Goal: Task Accomplishment & Management: Use online tool/utility

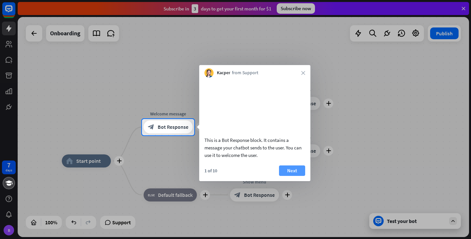
click at [294, 176] on button "Next" at bounding box center [292, 170] width 26 height 10
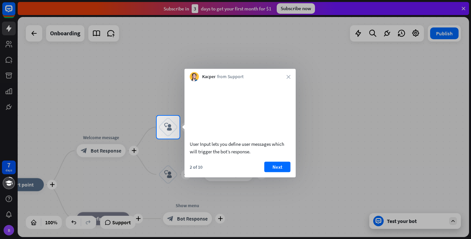
click at [287, 169] on div "User Input lets you define user messages which will trigger the bot’s response.…" at bounding box center [239, 129] width 111 height 96
click at [285, 171] on button "Next" at bounding box center [277, 166] width 26 height 10
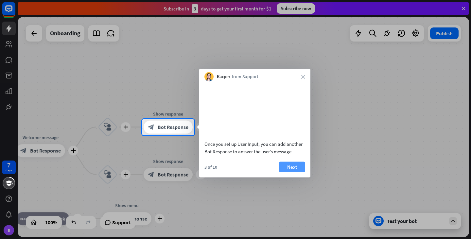
click at [303, 172] on button "Next" at bounding box center [292, 166] width 26 height 10
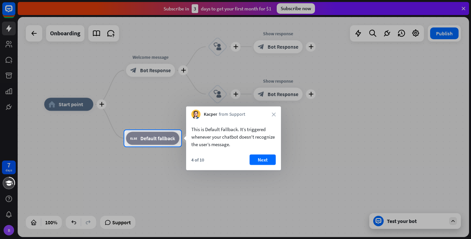
drag, startPoint x: 286, startPoint y: 170, endPoint x: 367, endPoint y: 143, distance: 85.5
click at [367, 143] on div at bounding box center [235, 119] width 471 height 239
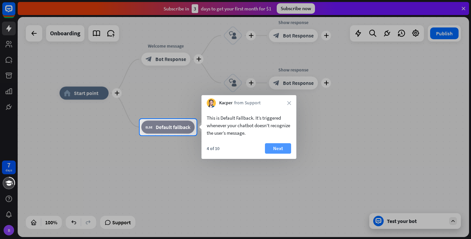
click at [284, 146] on button "Next" at bounding box center [278, 148] width 26 height 10
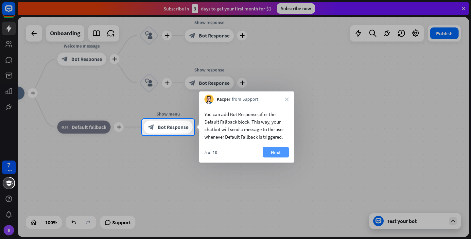
click at [282, 152] on button "Next" at bounding box center [276, 152] width 26 height 10
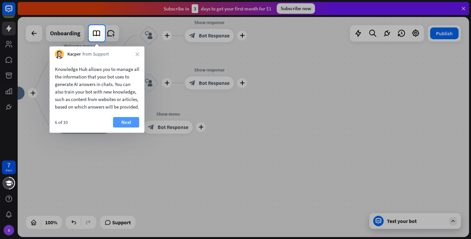
click at [125, 127] on button "Next" at bounding box center [126, 122] width 26 height 10
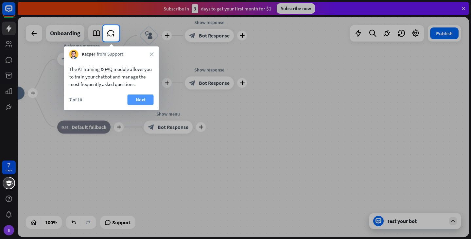
click at [138, 99] on button "Next" at bounding box center [140, 99] width 26 height 10
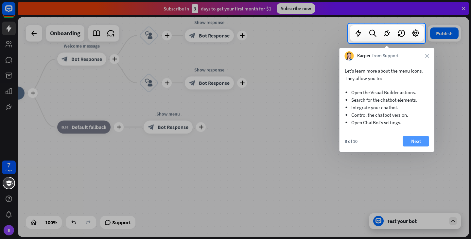
click at [409, 139] on button "Next" at bounding box center [416, 141] width 26 height 10
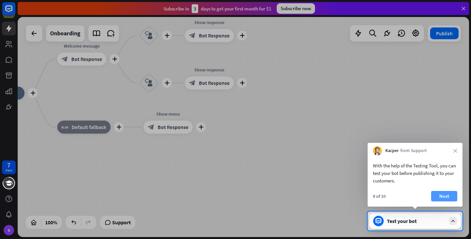
click at [449, 201] on button "Next" at bounding box center [444, 196] width 26 height 10
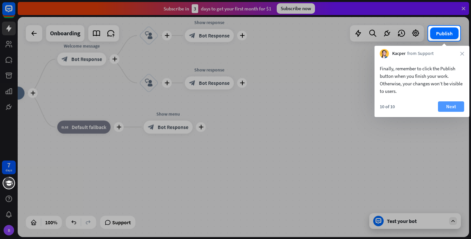
click at [443, 106] on button "Next" at bounding box center [451, 106] width 26 height 10
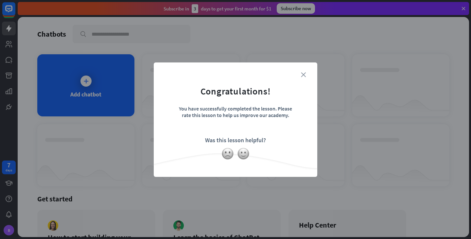
click at [302, 76] on div "close Congratulations! You have successfully completed the lesson. Please rate …" at bounding box center [235, 119] width 163 height 114
click at [302, 76] on icon "close" at bounding box center [303, 74] width 5 height 5
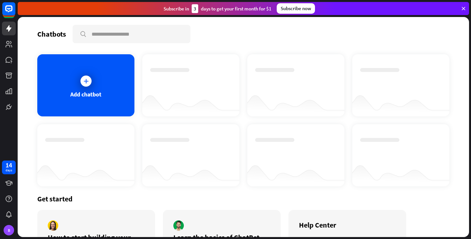
click at [463, 8] on icon at bounding box center [463, 9] width 6 height 6
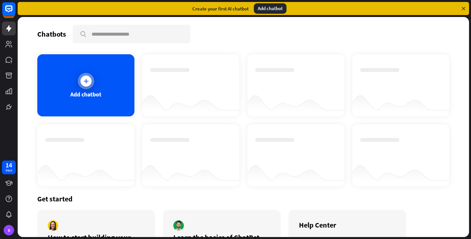
click at [79, 83] on div at bounding box center [86, 81] width 16 height 16
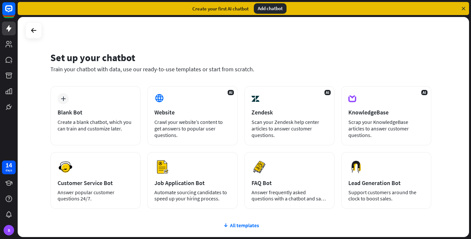
click at [233, 42] on div "Set up your chatbot Train your chatbot with data, use our ready-to-use template…" at bounding box center [243, 127] width 451 height 220
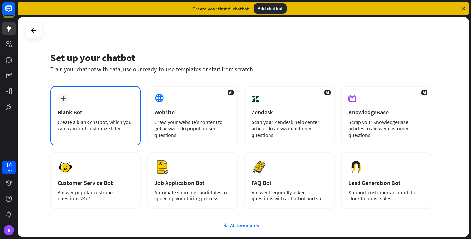
click at [104, 118] on div "plus Blank Bot Create a blank chatbot, which you can train and customize later." at bounding box center [95, 115] width 90 height 59
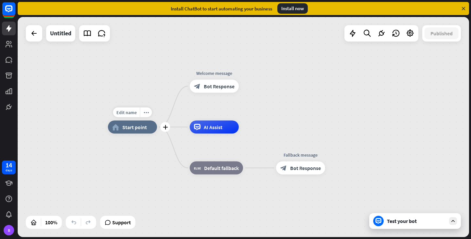
click at [108, 121] on div "Edit name more_horiz plus home_2 Start point" at bounding box center [132, 127] width 49 height 13
click at [224, 126] on div "AI Assist" at bounding box center [214, 127] width 49 height 13
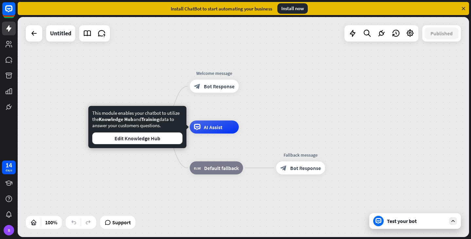
click at [267, 93] on div "home_2 Start point Welcome message block_bot_response Bot Response AI Assist bl…" at bounding box center [243, 127] width 451 height 220
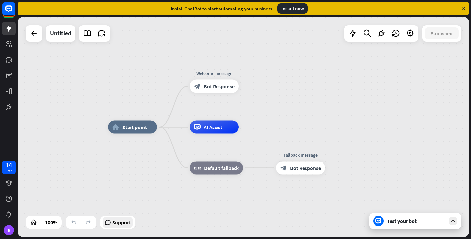
click at [117, 223] on span "Support" at bounding box center [121, 222] width 19 height 10
click at [312, 52] on div "home_2 Start point Welcome message block_bot_response Bot Response AI Assist bl…" at bounding box center [243, 127] width 451 height 220
click at [461, 9] on icon at bounding box center [463, 9] width 6 height 6
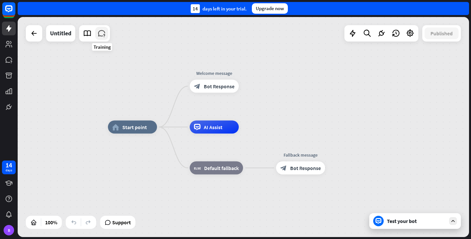
click at [101, 34] on icon at bounding box center [101, 33] width 8 height 8
click at [97, 35] on link at bounding box center [101, 33] width 13 height 13
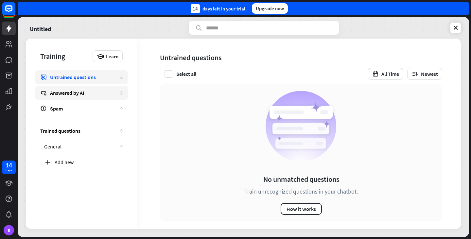
click at [58, 96] on div "Answered by AI" at bounding box center [83, 93] width 67 height 7
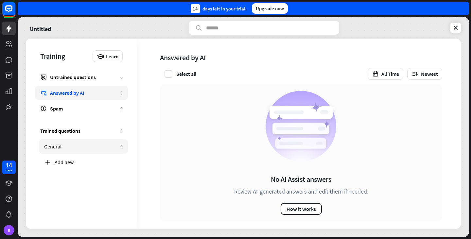
click at [48, 142] on link "General 0" at bounding box center [83, 146] width 89 height 14
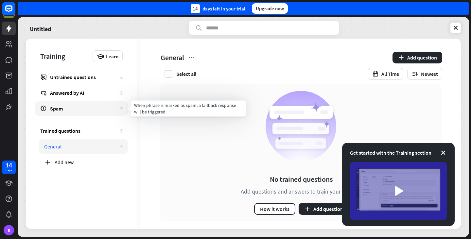
click at [87, 114] on link "Spam 0" at bounding box center [81, 108] width 93 height 14
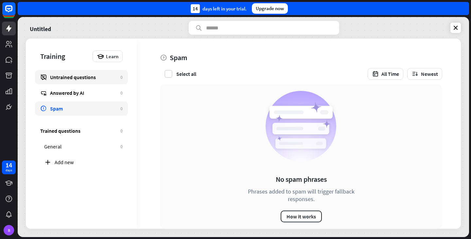
click at [70, 83] on link "Untrained questions 0" at bounding box center [81, 77] width 93 height 14
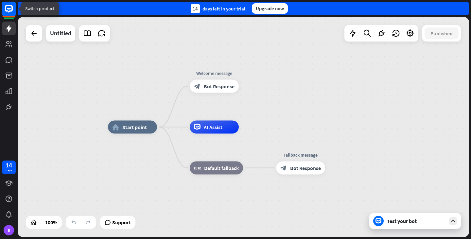
click at [13, 12] on rect at bounding box center [9, 9] width 14 height 14
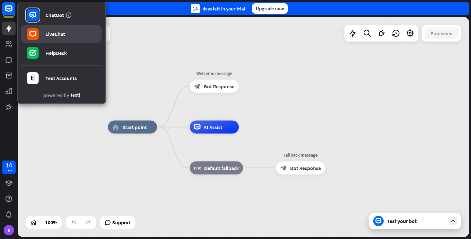
click at [49, 32] on div "LiveChat" at bounding box center [55, 34] width 20 height 7
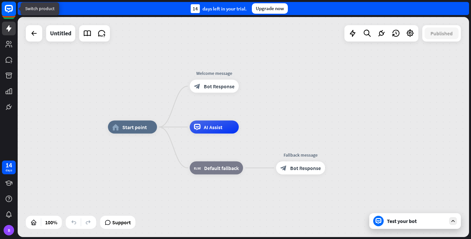
click at [7, 10] on icon at bounding box center [9, 9] width 8 height 8
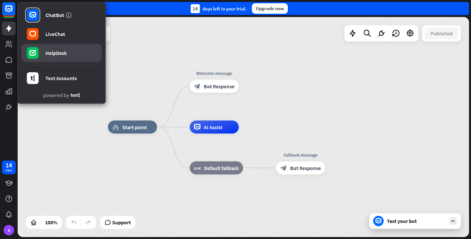
click at [45, 45] on link "HelpDesk" at bounding box center [61, 53] width 80 height 18
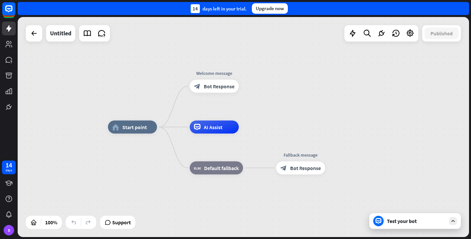
click at [14, 18] on div at bounding box center [9, 11] width 14 height 18
click at [13, 12] on rect at bounding box center [9, 9] width 14 height 14
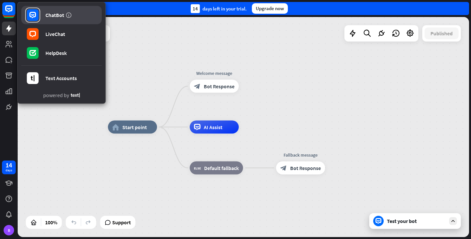
click at [42, 15] on link "ChatBot" at bounding box center [61, 15] width 80 height 18
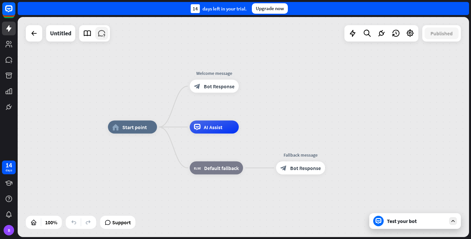
click at [108, 36] on link at bounding box center [101, 33] width 13 height 13
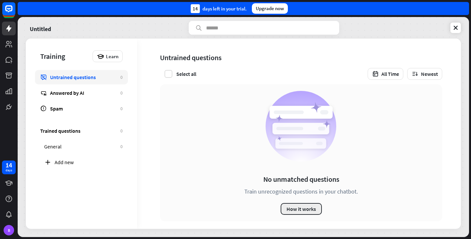
click at [294, 205] on button "How it works" at bounding box center [300, 209] width 41 height 12
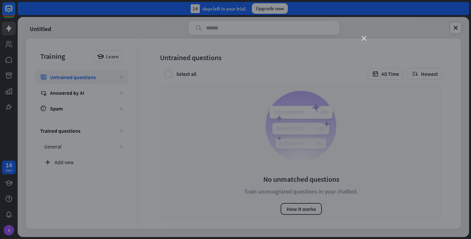
click at [362, 36] on icon "close" at bounding box center [364, 38] width 5 height 5
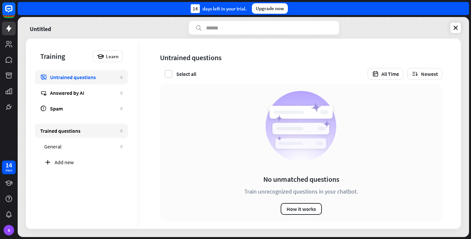
click at [78, 130] on div "Trained questions" at bounding box center [78, 130] width 77 height 7
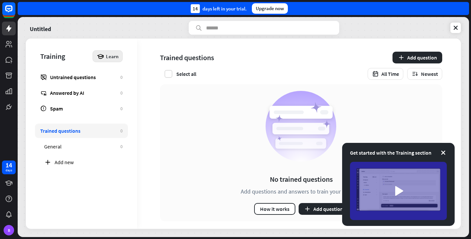
click at [111, 58] on span "Learn" at bounding box center [112, 56] width 12 height 6
click at [142, 75] on div "Get started with Training" at bounding box center [127, 74] width 59 height 13
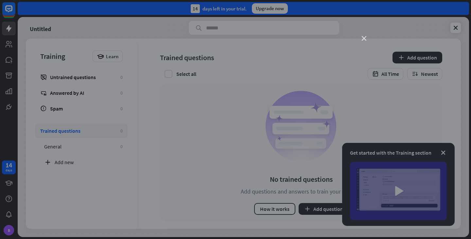
click at [365, 41] on icon "close" at bounding box center [364, 38] width 5 height 5
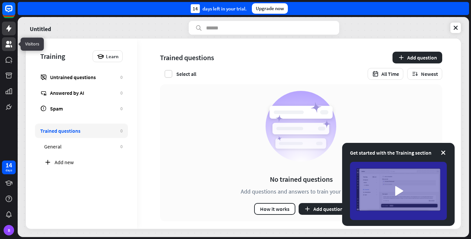
click at [9, 44] on icon at bounding box center [9, 44] width 8 height 8
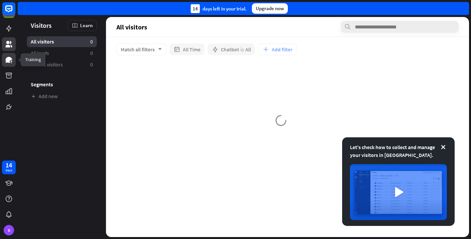
click at [8, 63] on icon at bounding box center [9, 60] width 8 height 8
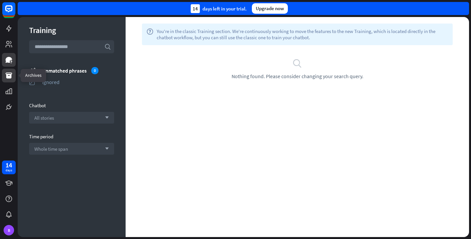
click at [7, 76] on icon at bounding box center [9, 76] width 7 height 6
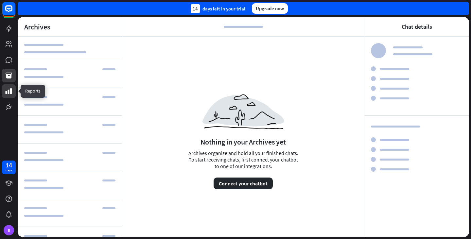
click at [6, 92] on icon at bounding box center [9, 91] width 7 height 6
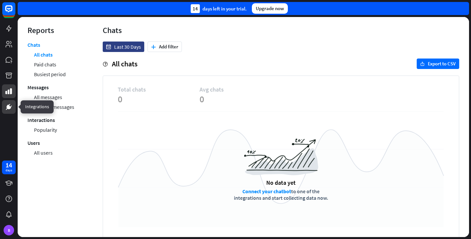
click at [6, 109] on icon at bounding box center [9, 107] width 8 height 8
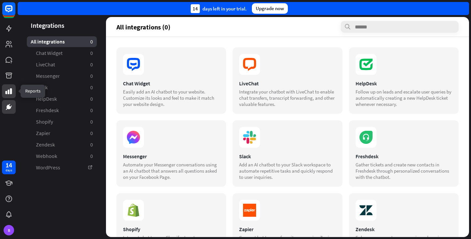
click at [9, 88] on icon at bounding box center [9, 91] width 8 height 8
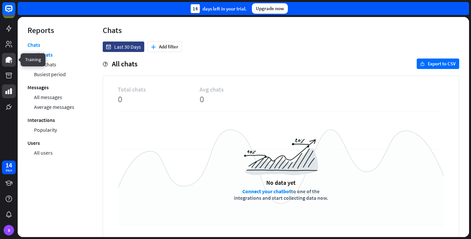
click at [10, 61] on icon at bounding box center [9, 60] width 8 height 8
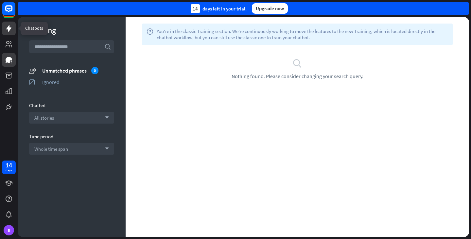
click at [13, 26] on link at bounding box center [9, 29] width 14 height 14
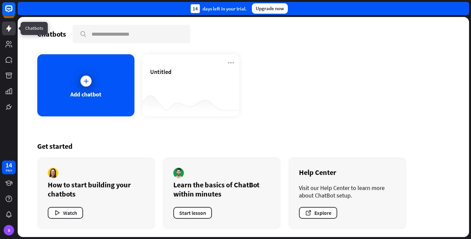
click at [13, 26] on link at bounding box center [9, 29] width 14 height 14
click at [12, 44] on icon at bounding box center [9, 44] width 8 height 8
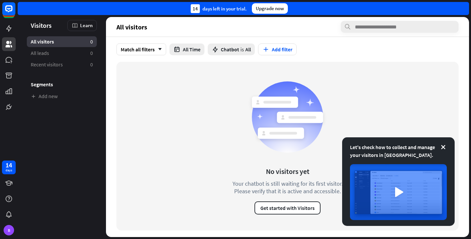
click at [12, 36] on div at bounding box center [9, 57] width 18 height 114
click at [8, 30] on icon at bounding box center [8, 28] width 5 height 7
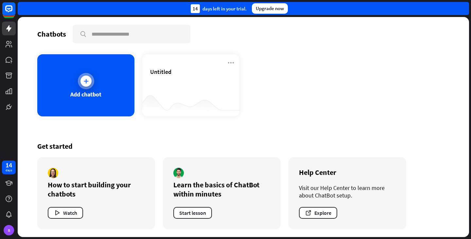
click at [107, 86] on div "Add chatbot" at bounding box center [85, 85] width 97 height 62
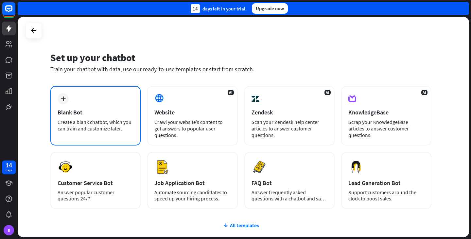
click at [110, 117] on div "plus Blank Bot Create a blank chatbot, which you can train and customize later." at bounding box center [95, 115] width 90 height 59
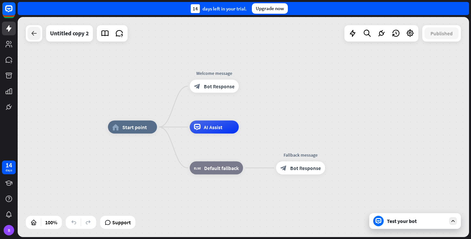
click at [40, 34] on div at bounding box center [33, 33] width 13 height 13
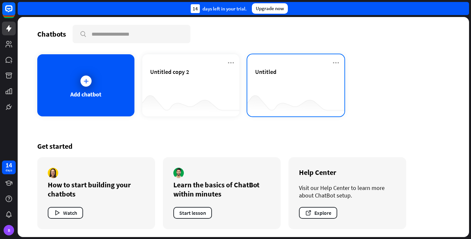
click at [259, 83] on div "Untitled" at bounding box center [295, 79] width 81 height 23
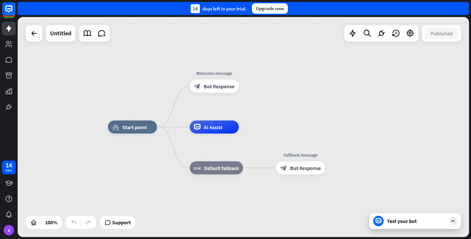
click at [115, 98] on div "home_2 Start point Welcome message block_bot_response Bot Response AI Assist bl…" at bounding box center [243, 127] width 451 height 220
click at [103, 32] on icon at bounding box center [101, 33] width 8 height 8
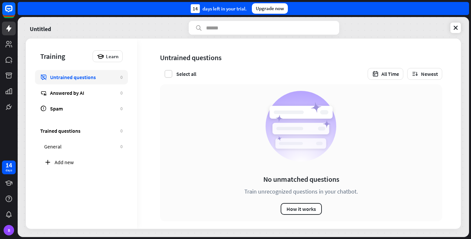
click at [173, 74] on div "Select all" at bounding box center [178, 74] width 36 height 8
click at [297, 214] on button "How it works" at bounding box center [300, 209] width 41 height 12
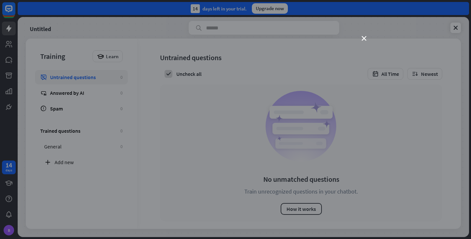
click at [359, 40] on div "close" at bounding box center [235, 119] width 471 height 239
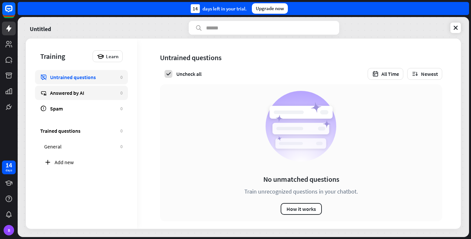
click at [73, 97] on link "Answered by AI 0" at bounding box center [81, 93] width 93 height 14
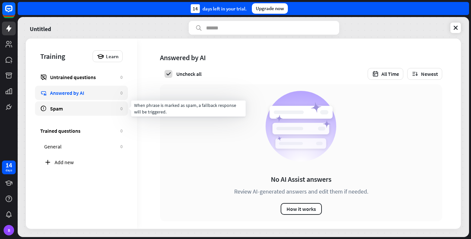
click at [64, 108] on div "Spam" at bounding box center [83, 108] width 67 height 7
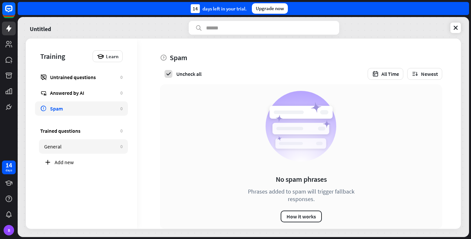
click at [67, 144] on div "General" at bounding box center [80, 146] width 73 height 7
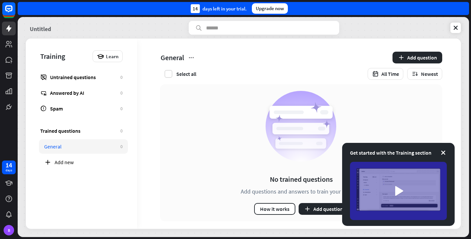
click at [39, 33] on link "Untitled" at bounding box center [40, 28] width 21 height 14
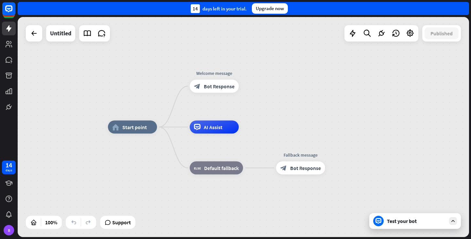
click at [389, 219] on div "Test your bot" at bounding box center [416, 221] width 59 height 7
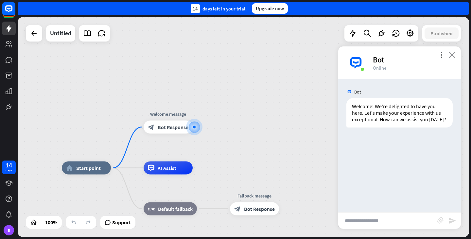
click at [451, 56] on icon "close" at bounding box center [452, 55] width 7 height 6
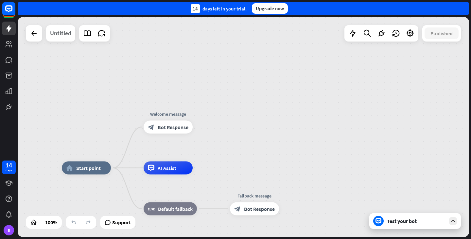
click at [71, 37] on div "Untitled" at bounding box center [60, 33] width 21 height 16
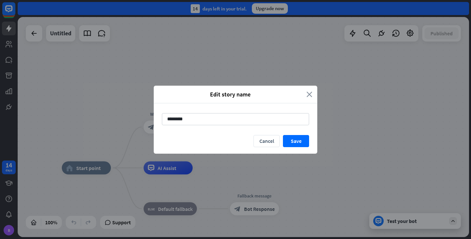
click at [308, 93] on icon "close" at bounding box center [309, 95] width 6 height 8
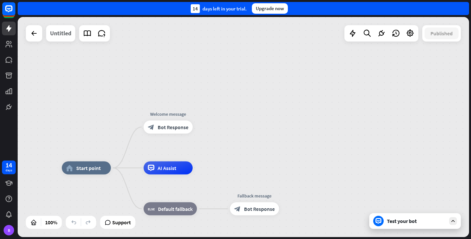
click at [61, 40] on div "Untitled" at bounding box center [60, 33] width 21 height 16
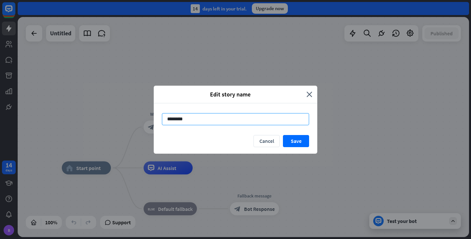
click at [179, 115] on input "********" at bounding box center [235, 119] width 147 height 12
type input "****"
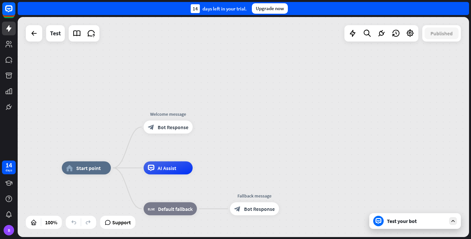
click at [132, 12] on div "14 days left in your trial. Upgrade now" at bounding box center [243, 8] width 451 height 13
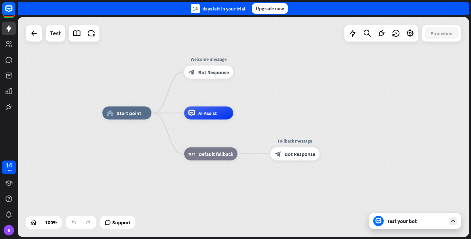
drag, startPoint x: 72, startPoint y: 78, endPoint x: 111, endPoint y: 29, distance: 63.5
click at [111, 29] on div "home_2 Start point Welcome message block_bot_response Bot Response AI Assist bl…" at bounding box center [243, 127] width 451 height 220
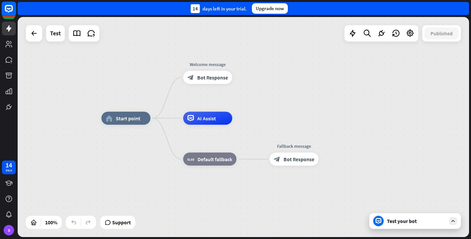
click at [2, 10] on rect at bounding box center [9, 9] width 14 height 14
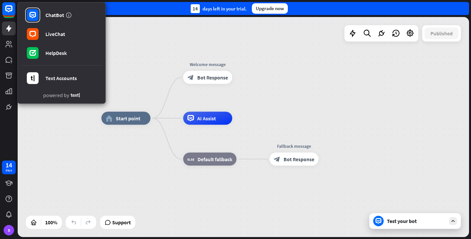
click at [169, 57] on div "home_2 Start point Welcome message block_bot_response Bot Response AI Assist bl…" at bounding box center [243, 127] width 451 height 220
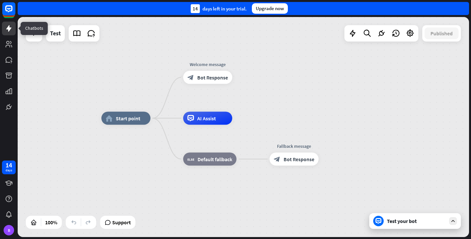
click at [15, 35] on div at bounding box center [9, 29] width 14 height 14
click at [10, 35] on div at bounding box center [9, 57] width 18 height 114
click at [35, 40] on div at bounding box center [34, 33] width 16 height 16
click at [35, 38] on div at bounding box center [33, 33] width 13 height 13
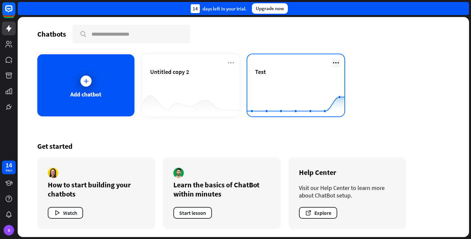
click at [335, 65] on icon at bounding box center [336, 63] width 8 height 8
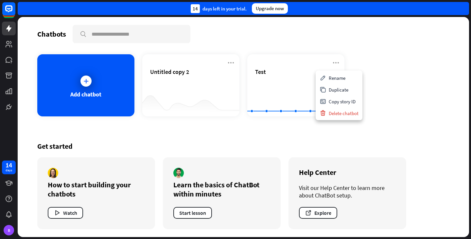
click at [382, 87] on div "Add chatbot Untitled copy 2 Test Created with Highcharts 10.1.0 0 1 2" at bounding box center [243, 85] width 412 height 62
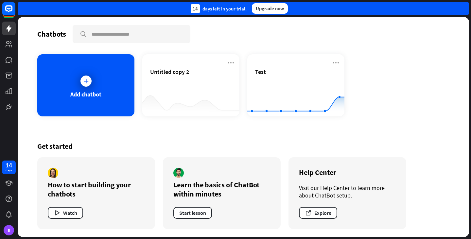
click at [375, 107] on div "Add chatbot Untitled copy 2 Test Created with Highcharts 10.1.0 0 1 2" at bounding box center [243, 85] width 412 height 62
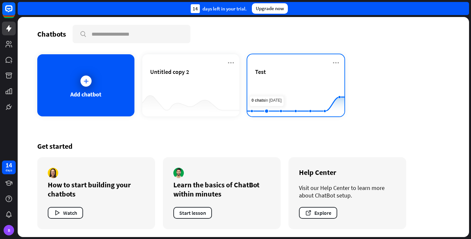
click at [265, 80] on rect at bounding box center [295, 100] width 97 height 41
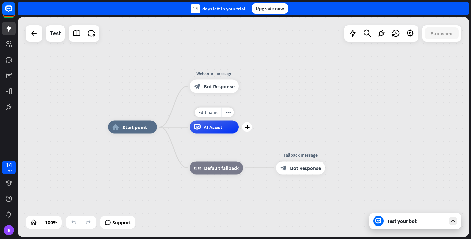
click at [197, 131] on div "AI Assist" at bounding box center [214, 127] width 49 height 13
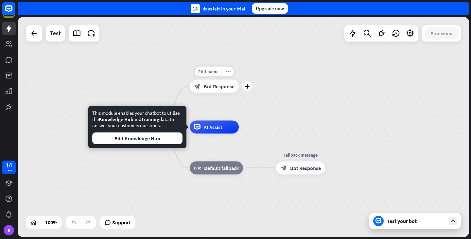
click at [239, 93] on div "Edit name more_horiz plus Welcome message block_bot_response Bot Response" at bounding box center [214, 86] width 49 height 13
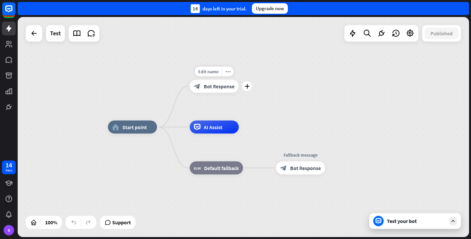
click at [239, 93] on div "Edit name more_horiz plus block_bot_response Bot Response" at bounding box center [214, 86] width 49 height 13
click at [68, 34] on div "Test" at bounding box center [63, 33] width 74 height 16
click at [87, 37] on icon at bounding box center [91, 33] width 8 height 8
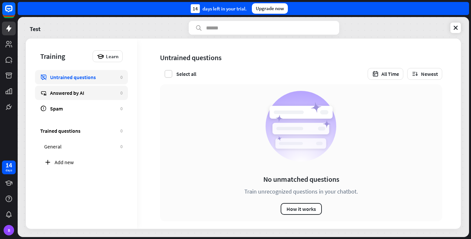
click at [83, 96] on link "Answered by AI 0" at bounding box center [81, 93] width 93 height 14
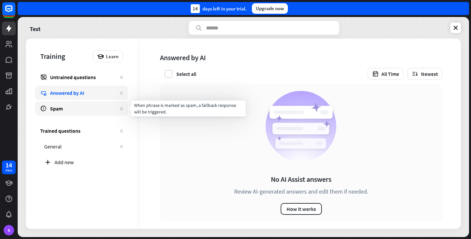
click at [88, 108] on div "Spam" at bounding box center [83, 108] width 67 height 7
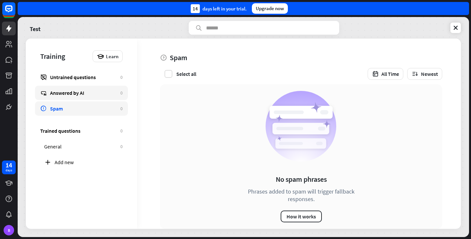
click at [102, 88] on link "Answered by AI 0" at bounding box center [81, 93] width 93 height 14
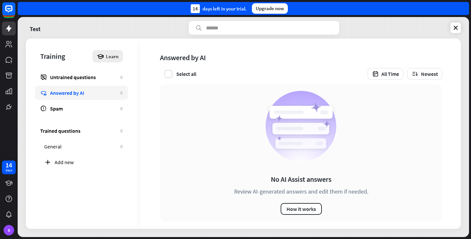
click at [104, 57] on icon at bounding box center [100, 56] width 7 height 7
click at [129, 36] on div "Test Training Learn Untrained questions 0 Answered by AI 0 Spam 0 Trained quest…" at bounding box center [243, 127] width 451 height 220
click at [15, 42] on link at bounding box center [9, 44] width 14 height 14
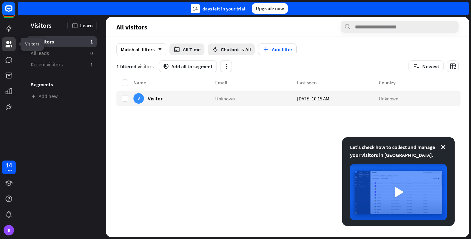
click at [13, 38] on link at bounding box center [9, 44] width 14 height 14
click at [11, 63] on icon at bounding box center [11, 63] width 1 height 1
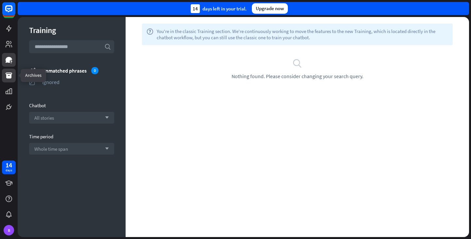
click at [9, 77] on icon at bounding box center [9, 76] width 7 height 6
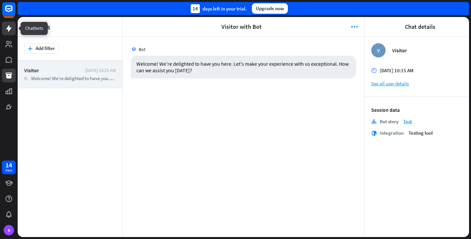
click at [12, 33] on link at bounding box center [9, 29] width 14 height 14
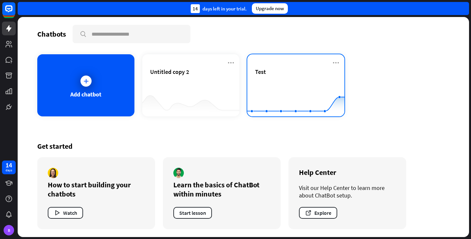
click at [292, 79] on div "Test" at bounding box center [295, 79] width 81 height 23
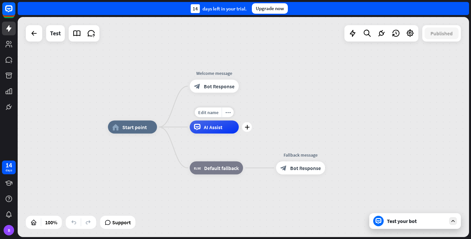
click at [201, 131] on div "AI Assist" at bounding box center [214, 127] width 49 height 13
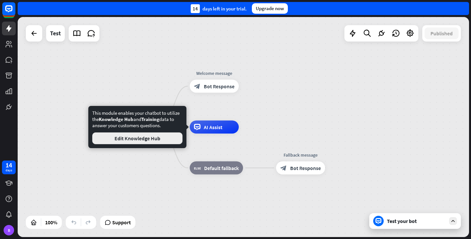
click at [162, 142] on button "Edit Knowledge Hub" at bounding box center [137, 138] width 90 height 12
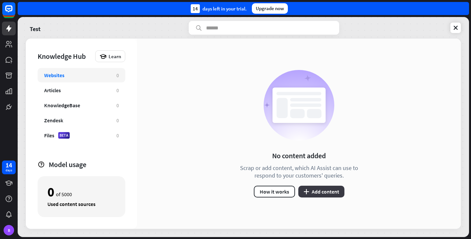
click at [304, 192] on icon "plus" at bounding box center [306, 191] width 6 height 5
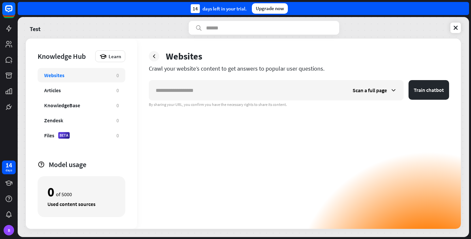
click at [304, 192] on div "Scan a full page Train chatbot By sharing your URL, you confirm you have the ne…" at bounding box center [299, 154] width 300 height 149
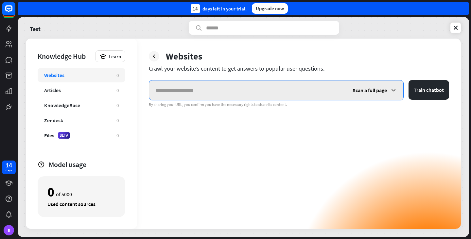
click at [207, 96] on input "text" at bounding box center [247, 90] width 197 height 20
paste input "**********"
type input "**********"
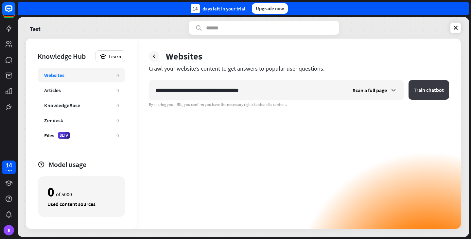
click at [434, 94] on button "Train chatbot" at bounding box center [428, 90] width 41 height 20
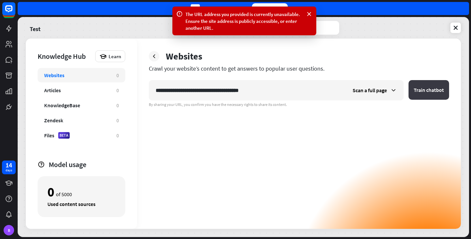
click at [427, 93] on button "Train chatbot" at bounding box center [428, 90] width 41 height 20
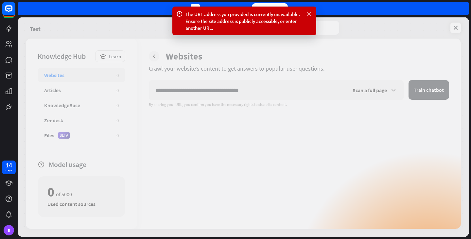
click at [309, 15] on icon at bounding box center [309, 14] width 7 height 7
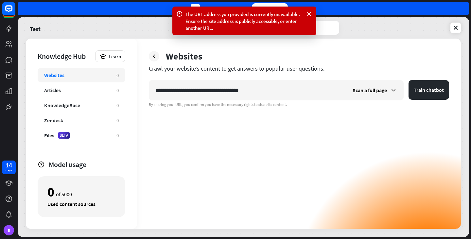
click at [251, 132] on div "**********" at bounding box center [299, 154] width 300 height 149
click at [310, 17] on icon at bounding box center [309, 14] width 7 height 7
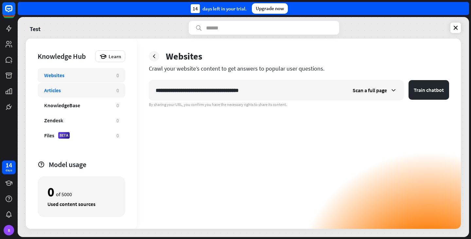
click at [92, 94] on div "Articles 0" at bounding box center [82, 90] width 88 height 14
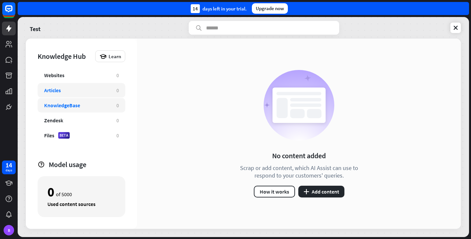
click at [82, 111] on div "KnowledgeBase 0" at bounding box center [82, 105] width 88 height 14
click at [68, 127] on div "Zendesk 0" at bounding box center [82, 120] width 88 height 14
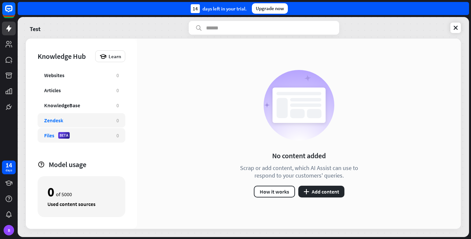
click at [69, 139] on div "Files BETA 0" at bounding box center [82, 135] width 88 height 14
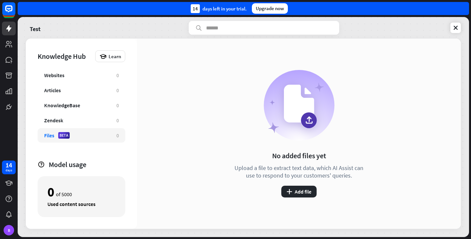
click at [84, 65] on div "Knowledge Hub Learn Websites 0 Articles 0 KnowledgeBase 0 Zendesk 0 Files BETA …" at bounding box center [81, 134] width 111 height 190
click at [80, 71] on div "Websites 0" at bounding box center [82, 75] width 88 height 14
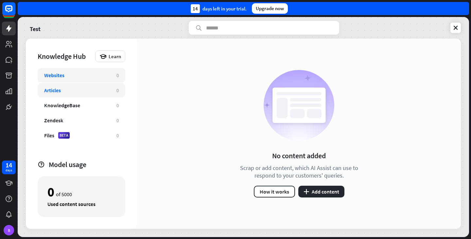
click at [67, 91] on div "Articles" at bounding box center [77, 90] width 66 height 7
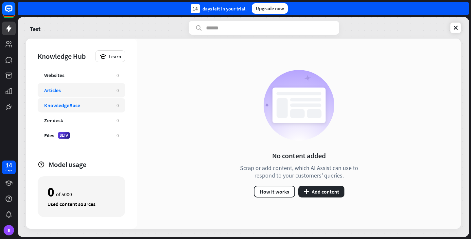
click at [66, 106] on div "KnowledgeBase" at bounding box center [62, 105] width 36 height 7
click at [58, 74] on div "Websites" at bounding box center [54, 75] width 20 height 7
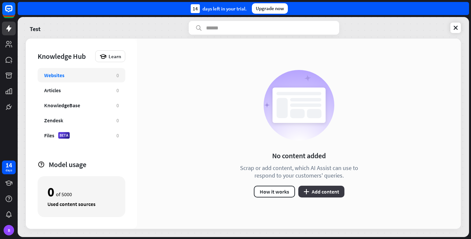
click at [315, 190] on button "plus Add content" at bounding box center [321, 192] width 46 height 12
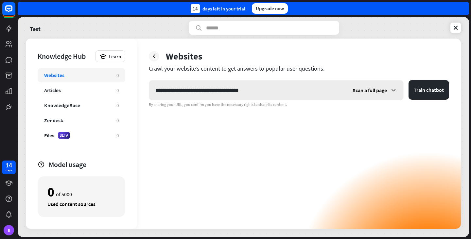
click at [200, 89] on input "**********" at bounding box center [247, 90] width 197 height 20
click at [203, 93] on input "**********" at bounding box center [247, 90] width 197 height 20
drag, startPoint x: 202, startPoint y: 93, endPoint x: 208, endPoint y: 93, distance: 5.6
click at [208, 93] on input "**********" at bounding box center [247, 90] width 197 height 20
type input "**********"
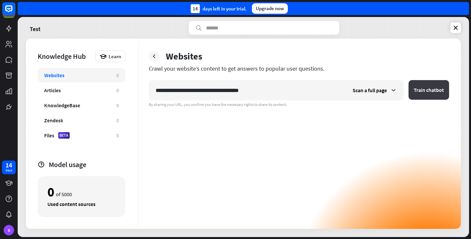
click at [427, 82] on button "Train chatbot" at bounding box center [428, 90] width 41 height 20
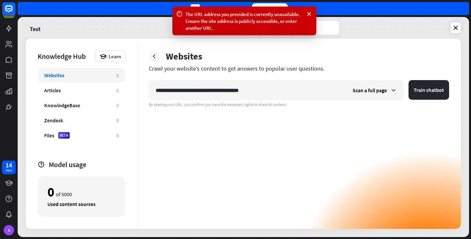
click at [309, 19] on div "The URL address you provided is currently unavailable. Ensure the site address …" at bounding box center [244, 21] width 144 height 29
click at [309, 17] on icon at bounding box center [309, 14] width 7 height 7
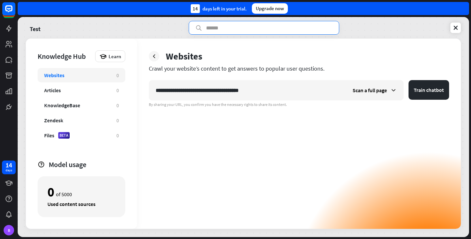
click at [260, 33] on input "text" at bounding box center [264, 28] width 150 height 14
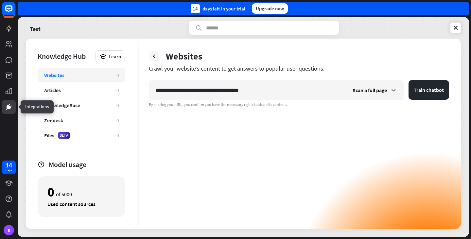
click at [7, 112] on link at bounding box center [9, 107] width 14 height 14
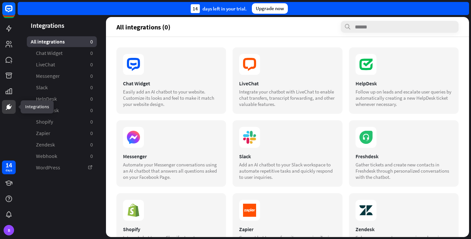
click at [12, 102] on link at bounding box center [9, 107] width 14 height 14
click at [10, 99] on div at bounding box center [9, 57] width 18 height 114
click at [13, 86] on link at bounding box center [9, 91] width 14 height 14
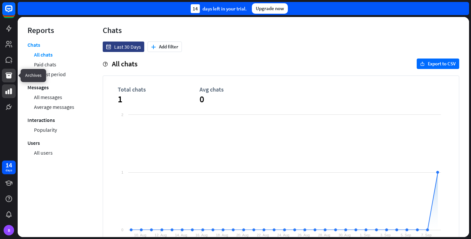
click at [11, 77] on icon at bounding box center [9, 76] width 7 height 6
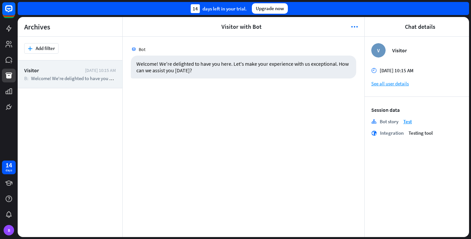
click at [8, 68] on div at bounding box center [9, 57] width 18 height 114
click at [8, 63] on icon at bounding box center [9, 60] width 8 height 8
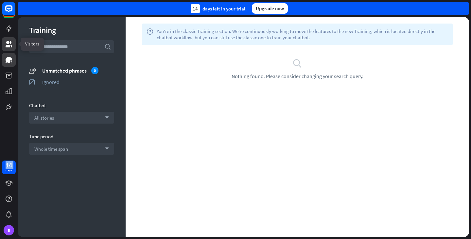
click at [9, 46] on icon at bounding box center [9, 44] width 7 height 7
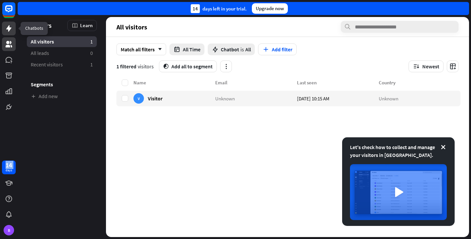
click at [8, 32] on link at bounding box center [9, 29] width 14 height 14
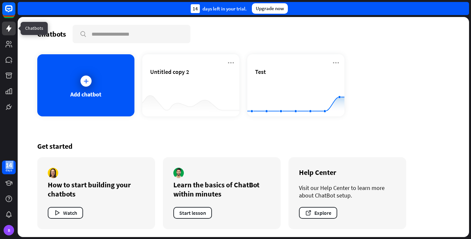
click at [8, 32] on link at bounding box center [9, 29] width 14 height 14
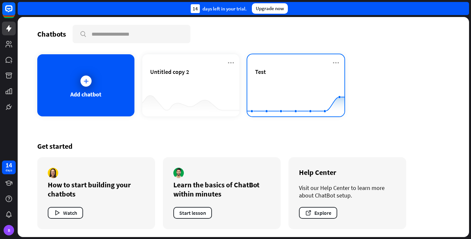
click at [258, 72] on span "Test" at bounding box center [260, 72] width 11 height 8
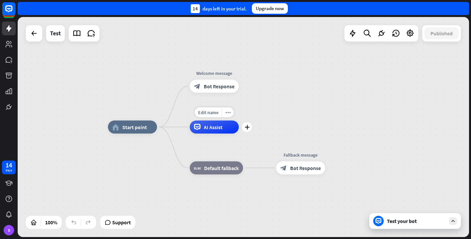
click at [220, 124] on span "AI Assist" at bounding box center [213, 127] width 19 height 7
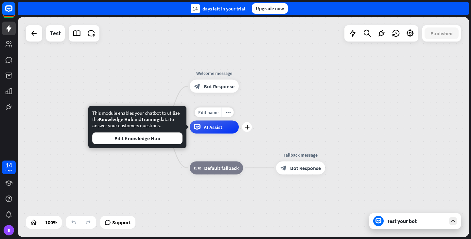
click at [214, 129] on span "AI Assist" at bounding box center [213, 127] width 19 height 7
click at [161, 140] on button "Edit Knowledge Hub" at bounding box center [137, 138] width 90 height 12
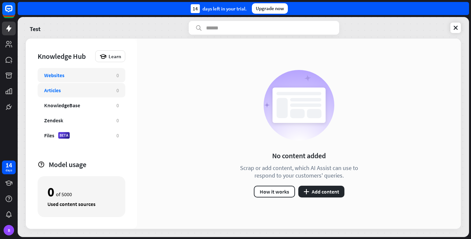
click at [74, 89] on div "Articles" at bounding box center [77, 90] width 66 height 7
click at [84, 74] on div "Websites" at bounding box center [77, 75] width 66 height 7
click at [72, 102] on div "KnowledgeBase" at bounding box center [62, 105] width 36 height 7
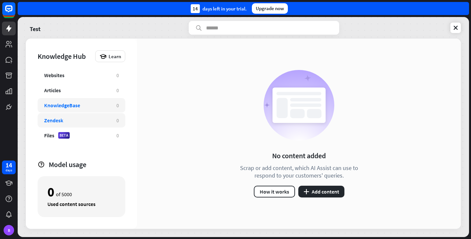
click at [66, 121] on div "Zendesk" at bounding box center [77, 120] width 66 height 7
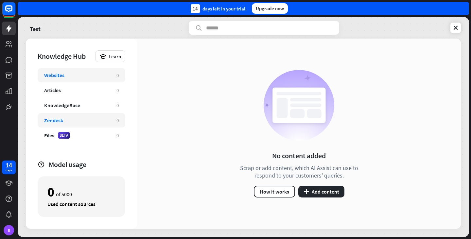
click at [71, 77] on div "Websites" at bounding box center [77, 75] width 66 height 7
click at [9, 36] on div at bounding box center [9, 57] width 18 height 114
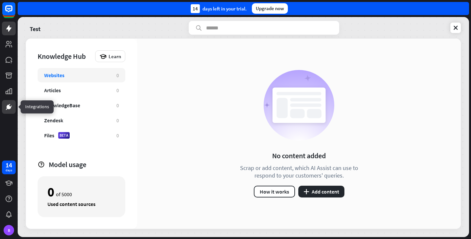
click at [8, 106] on icon at bounding box center [9, 107] width 4 height 4
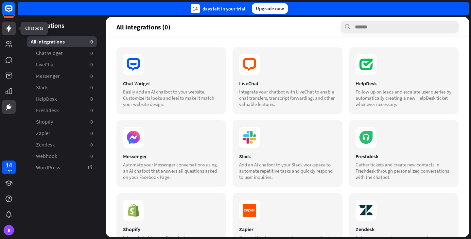
click at [12, 29] on icon at bounding box center [9, 29] width 8 height 8
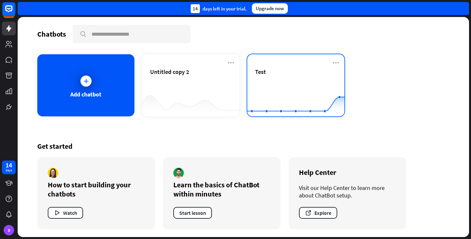
click at [261, 73] on span "Test" at bounding box center [260, 72] width 11 height 8
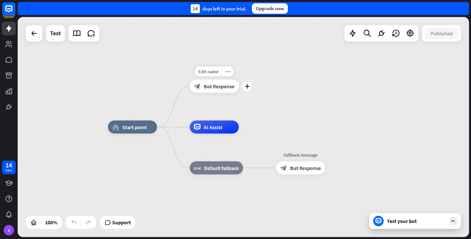
click at [220, 90] on div "block_bot_response Bot Response" at bounding box center [214, 86] width 49 height 13
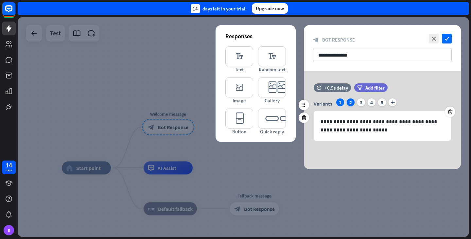
click at [349, 103] on div "2" at bounding box center [351, 102] width 8 height 8
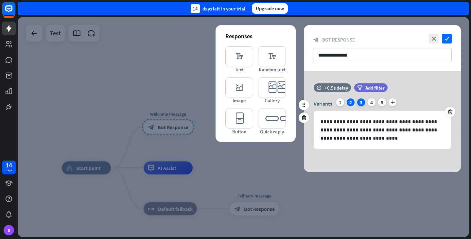
click at [361, 101] on div "3" at bounding box center [361, 102] width 8 height 8
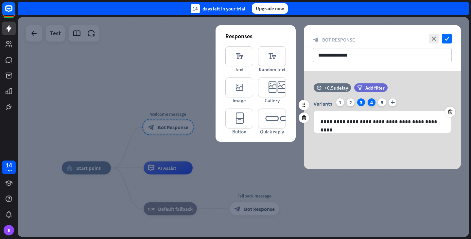
click at [375, 102] on div "4" at bounding box center [371, 102] width 8 height 8
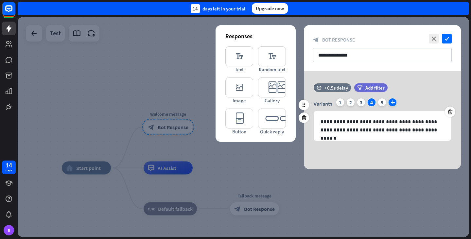
click at [389, 103] on icon "plus" at bounding box center [392, 102] width 8 height 8
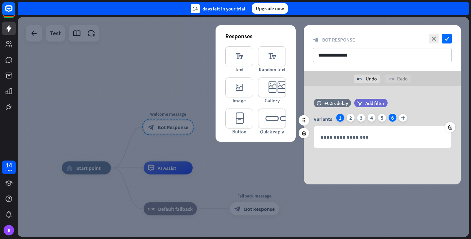
click at [343, 115] on div "1" at bounding box center [340, 118] width 8 height 8
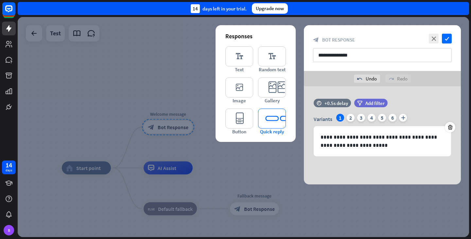
click at [275, 116] on icon "editor_quick_replies" at bounding box center [272, 119] width 28 height 20
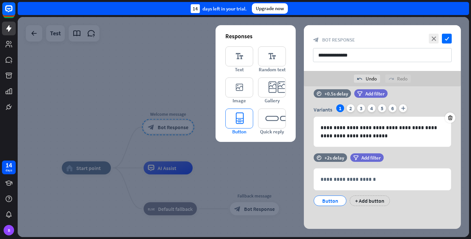
click at [246, 121] on icon "editor_button" at bounding box center [239, 119] width 28 height 20
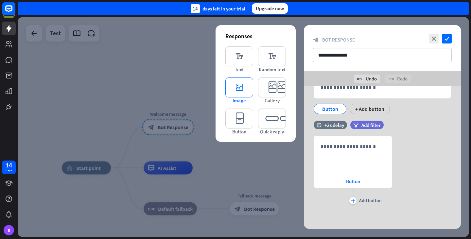
click at [234, 91] on icon "editor_image" at bounding box center [239, 87] width 28 height 20
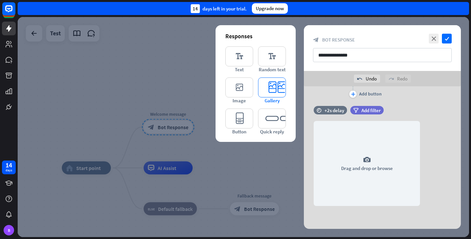
click at [274, 82] on icon "editor_card" at bounding box center [272, 87] width 28 height 20
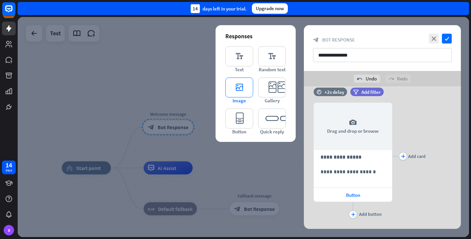
scroll to position [334, 0]
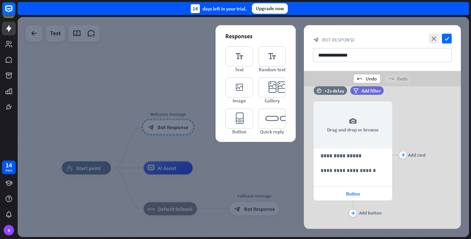
click at [365, 76] on div "undo Undo" at bounding box center [367, 79] width 26 height 8
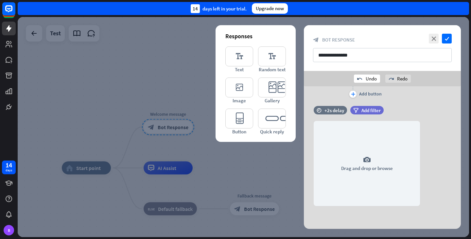
click at [365, 76] on div "undo Undo" at bounding box center [367, 79] width 26 height 8
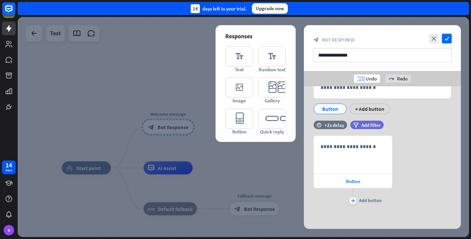
click at [365, 76] on div "undo Undo" at bounding box center [367, 79] width 26 height 8
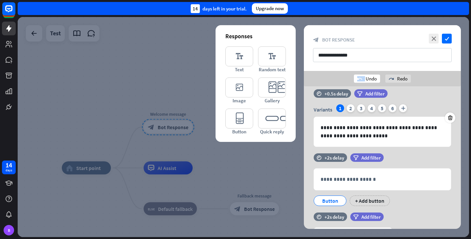
click at [365, 76] on div "undo Undo" at bounding box center [367, 79] width 26 height 8
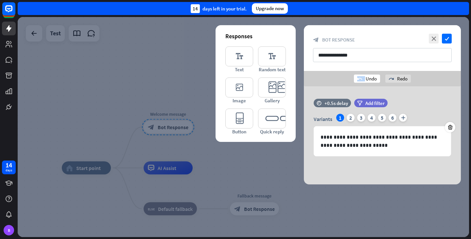
scroll to position [0, 0]
click at [365, 76] on div "undo Undo" at bounding box center [367, 79] width 26 height 8
click at [271, 92] on icon "editor_card" at bounding box center [272, 87] width 28 height 20
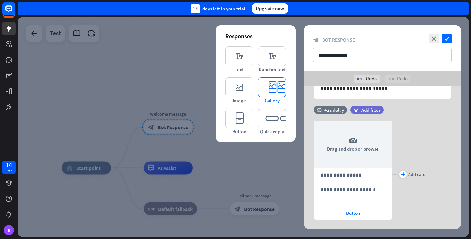
scroll to position [76, 0]
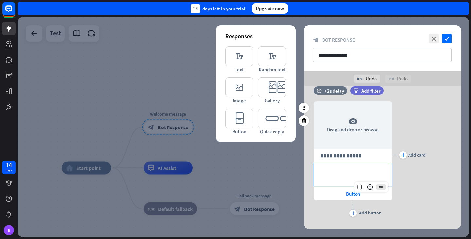
click at [351, 170] on p "**********" at bounding box center [352, 170] width 65 height 8
click at [360, 77] on icon "undo" at bounding box center [359, 78] width 5 height 5
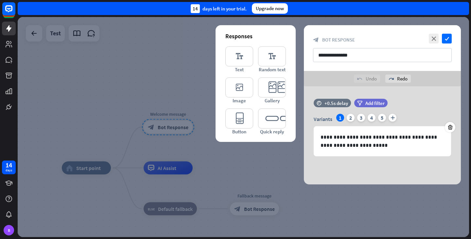
scroll to position [0, 0]
click at [264, 124] on icon "editor_quick_replies" at bounding box center [272, 119] width 28 height 20
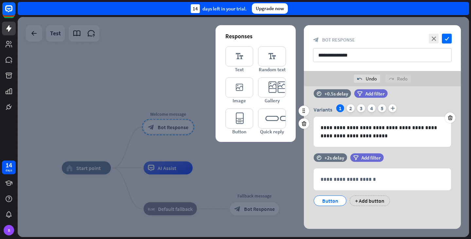
scroll to position [9, 0]
click at [365, 77] on div "undo Undo" at bounding box center [367, 79] width 26 height 8
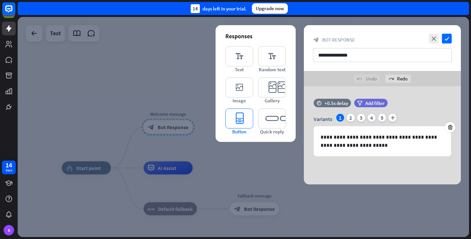
click at [244, 119] on icon "editor_button" at bounding box center [239, 119] width 28 height 20
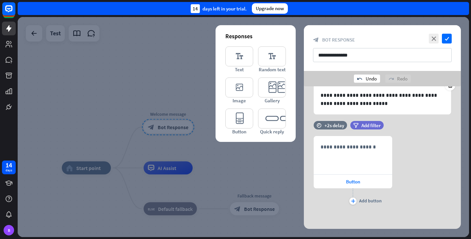
scroll to position [42, 0]
click at [366, 77] on div "undo Undo" at bounding box center [367, 79] width 26 height 8
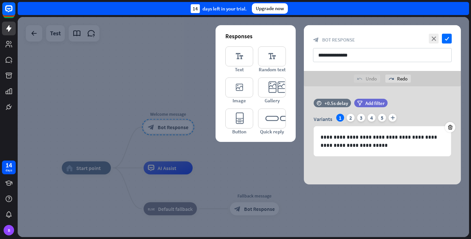
scroll to position [0, 0]
click at [270, 111] on icon "editor_quick_replies" at bounding box center [272, 119] width 28 height 20
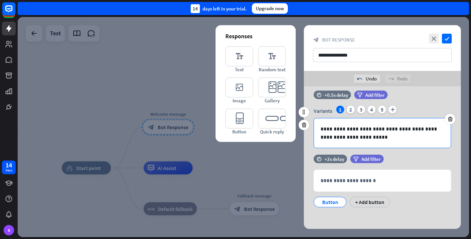
scroll to position [9, 0]
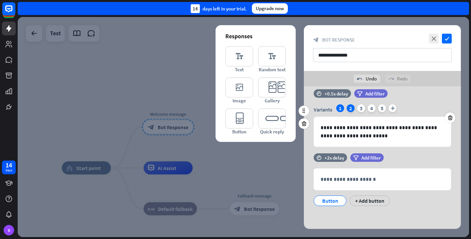
click at [351, 106] on div "2" at bounding box center [351, 108] width 8 height 8
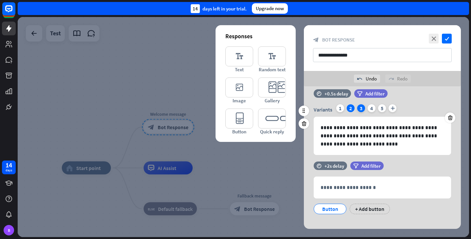
click at [359, 106] on div "3" at bounding box center [361, 108] width 8 height 8
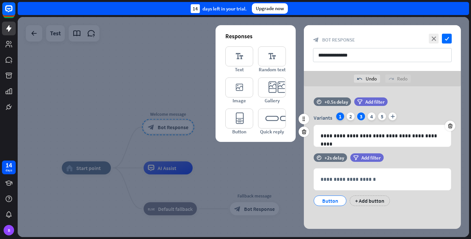
click at [343, 117] on div "1" at bounding box center [340, 116] width 8 height 8
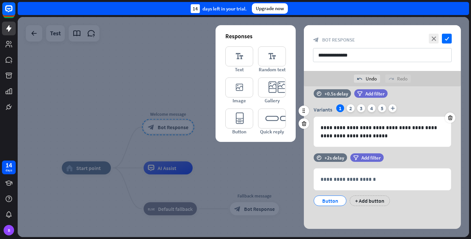
click at [339, 109] on div "1" at bounding box center [340, 108] width 8 height 8
click at [346, 127] on p "**********" at bounding box center [382, 132] width 124 height 16
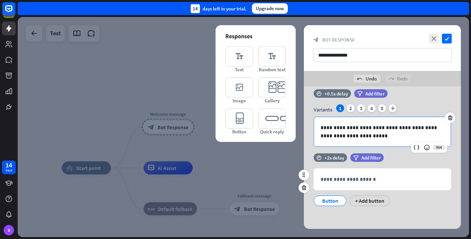
click at [336, 190] on div "**********" at bounding box center [382, 187] width 137 height 38
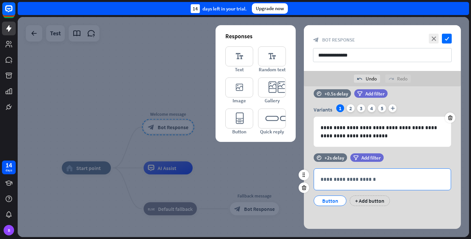
click at [333, 182] on p "**********" at bounding box center [382, 179] width 124 height 8
click at [356, 106] on div "Variants 1 2 3 4 5 plus" at bounding box center [382, 109] width 137 height 10
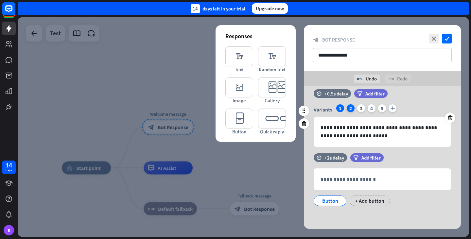
click at [350, 108] on div "2" at bounding box center [351, 108] width 8 height 8
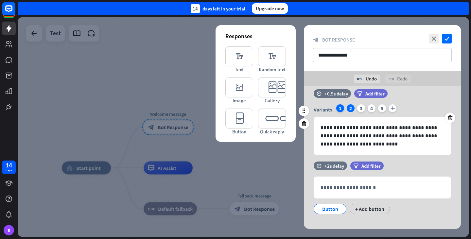
click at [341, 109] on div "1" at bounding box center [340, 108] width 8 height 8
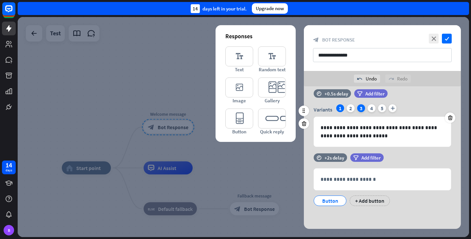
click at [361, 110] on div "3" at bounding box center [361, 108] width 8 height 8
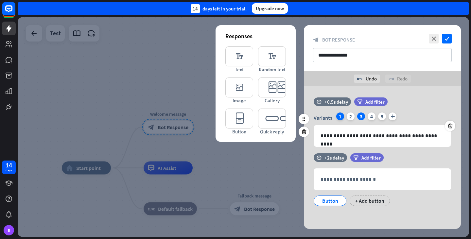
click at [337, 118] on div "1" at bounding box center [340, 116] width 8 height 8
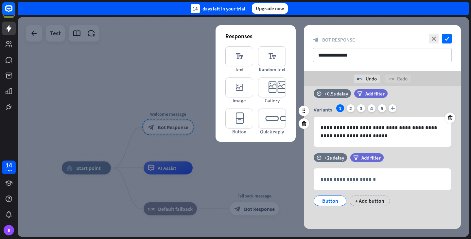
click at [337, 118] on div "**********" at bounding box center [382, 131] width 137 height 29
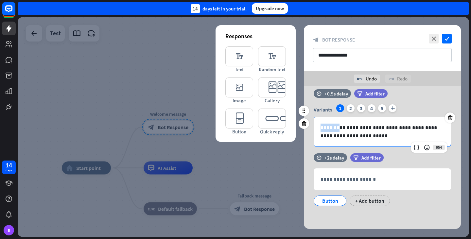
click at [337, 118] on div "**********" at bounding box center [382, 131] width 137 height 29
click at [274, 121] on icon "editor_quick_replies" at bounding box center [272, 119] width 28 height 20
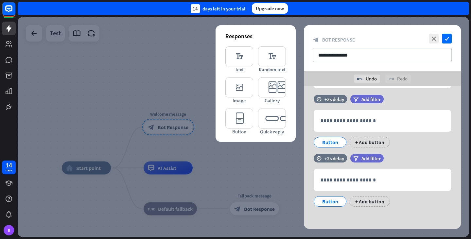
scroll to position [69, 0]
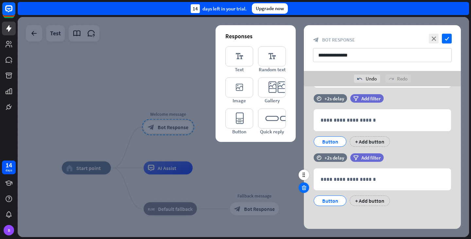
click at [304, 186] on icon at bounding box center [304, 188] width 6 height 6
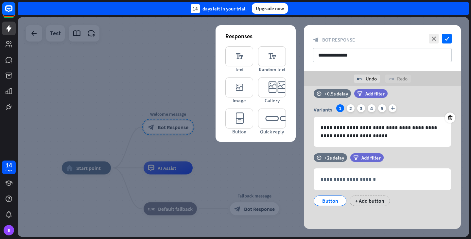
scroll to position [9, 0]
click at [304, 190] on icon at bounding box center [304, 188] width 6 height 6
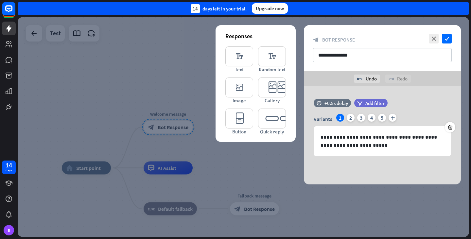
scroll to position [0, 0]
click at [435, 41] on icon "close" at bounding box center [434, 39] width 10 height 10
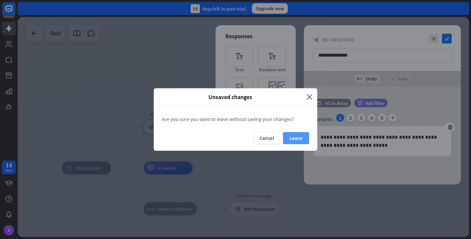
click at [293, 139] on button "Leave" at bounding box center [296, 138] width 26 height 12
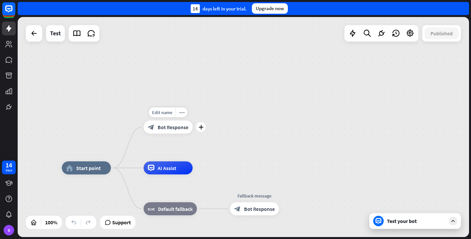
click at [178, 127] on span "Bot Response" at bounding box center [173, 127] width 31 height 7
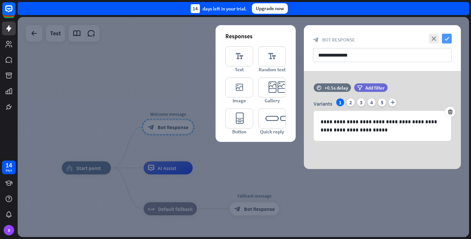
click at [449, 39] on icon "check" at bounding box center [447, 39] width 10 height 10
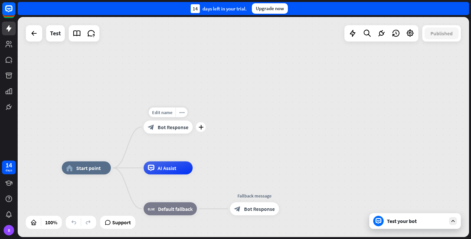
click at [177, 134] on div "Edit name more_horiz plus Welcome message block_bot_response Bot Response" at bounding box center [168, 127] width 49 height 13
click at [175, 132] on div "block_bot_response Bot Response" at bounding box center [168, 127] width 49 height 13
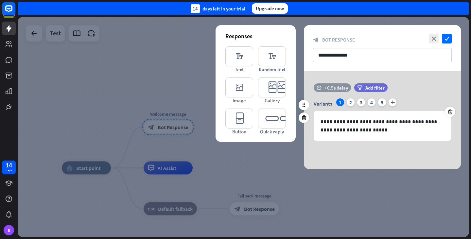
click at [338, 86] on div "+0.5s delay" at bounding box center [336, 88] width 24 height 6
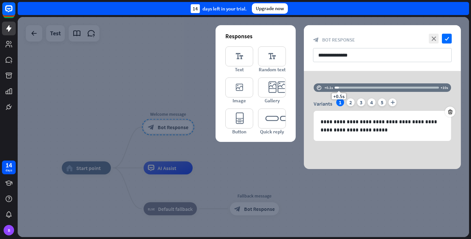
click at [341, 73] on div "**********" at bounding box center [382, 120] width 157 height 98
click at [438, 40] on icon "close" at bounding box center [434, 39] width 10 height 10
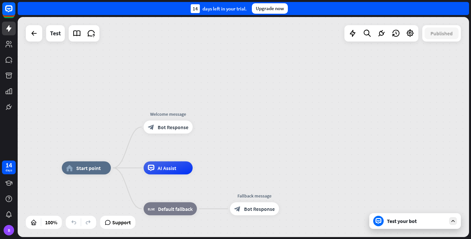
click at [383, 75] on div "home_2 Start point Welcome message block_bot_response Bot Response AI Assist bl…" at bounding box center [243, 127] width 451 height 220
click at [311, 93] on div "home_2 Start point Welcome message block_bot_response Bot Response AI Assist bl…" at bounding box center [243, 127] width 451 height 220
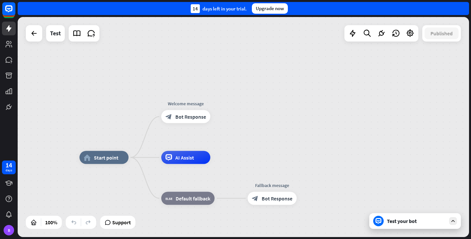
drag, startPoint x: 286, startPoint y: 94, endPoint x: 304, endPoint y: 83, distance: 20.5
click at [304, 83] on div "home_2 Start point Welcome message block_bot_response Bot Response AI Assist bl…" at bounding box center [243, 127] width 451 height 220
click at [189, 155] on span "AI Assist" at bounding box center [184, 157] width 19 height 7
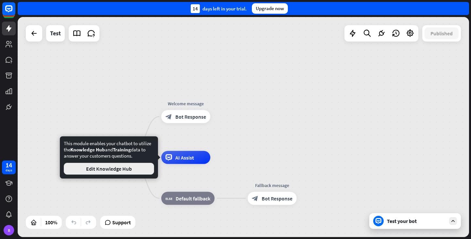
click at [148, 169] on button "Edit Knowledge Hub" at bounding box center [109, 169] width 90 height 12
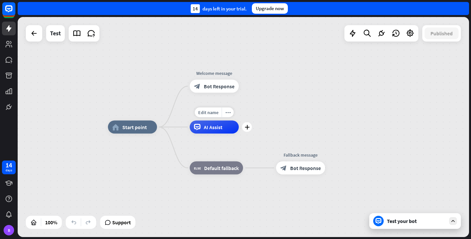
click at [199, 125] on icon at bounding box center [197, 127] width 7 height 7
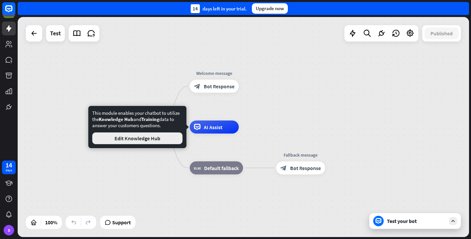
click at [154, 140] on button "Edit Knowledge Hub" at bounding box center [137, 138] width 90 height 12
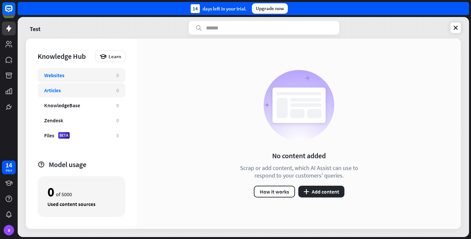
click at [89, 90] on div "Articles" at bounding box center [77, 90] width 66 height 7
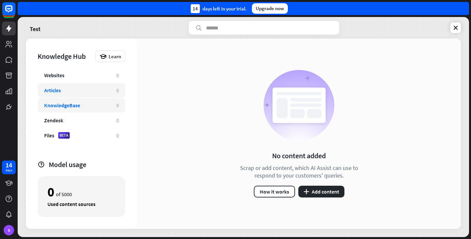
click at [74, 105] on div "KnowledgeBase" at bounding box center [62, 105] width 36 height 7
click at [64, 114] on div "Zendesk 0" at bounding box center [82, 120] width 88 height 14
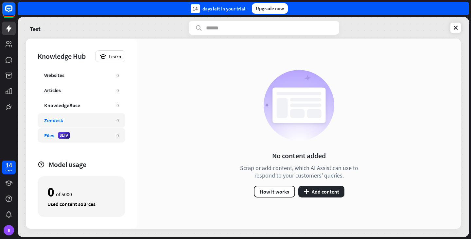
click at [49, 134] on div "Files" at bounding box center [49, 135] width 10 height 7
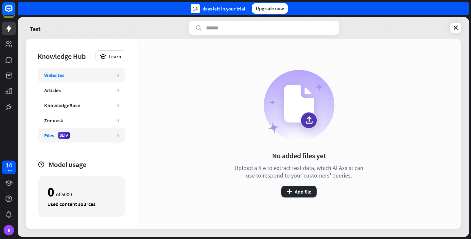
click at [62, 74] on div "Websites" at bounding box center [54, 75] width 20 height 7
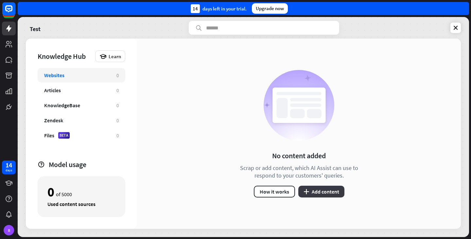
click at [308, 192] on icon "plus" at bounding box center [306, 191] width 6 height 5
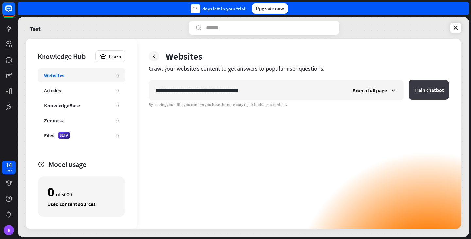
type input "**********"
click at [418, 94] on button "Train chatbot" at bounding box center [428, 90] width 41 height 20
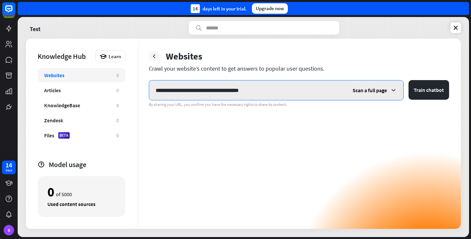
click at [220, 89] on input "**********" at bounding box center [247, 90] width 197 height 20
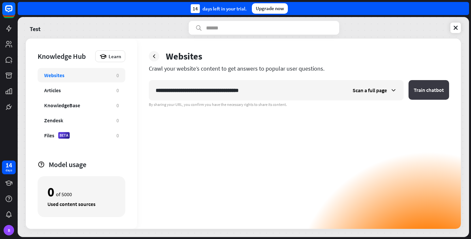
click at [428, 90] on button "Train chatbot" at bounding box center [428, 90] width 41 height 20
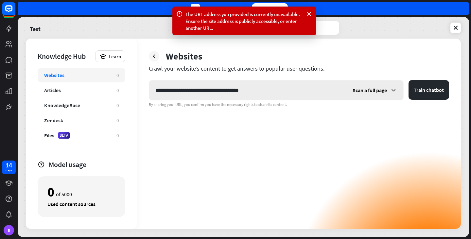
click at [354, 89] on span "Scan a full page" at bounding box center [369, 90] width 34 height 7
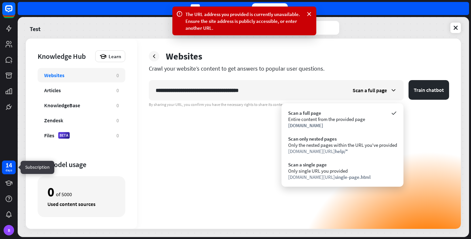
click at [7, 169] on div "days" at bounding box center [9, 170] width 7 height 5
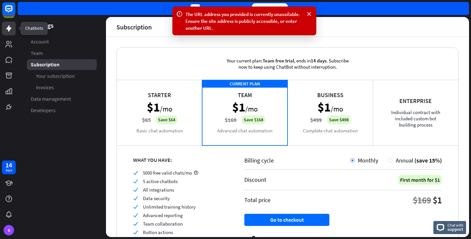
click at [11, 34] on link at bounding box center [9, 29] width 14 height 14
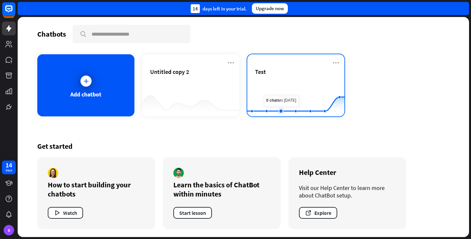
click at [277, 86] on rect at bounding box center [295, 100] width 97 height 41
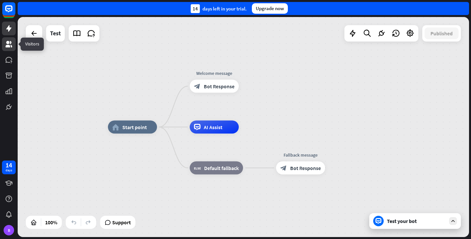
click at [8, 48] on link at bounding box center [9, 44] width 14 height 14
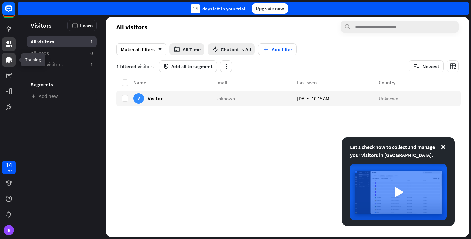
click at [6, 64] on link at bounding box center [9, 60] width 14 height 14
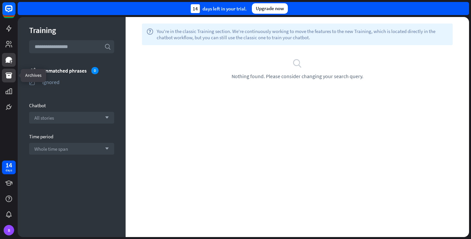
click at [6, 81] on link at bounding box center [9, 76] width 14 height 14
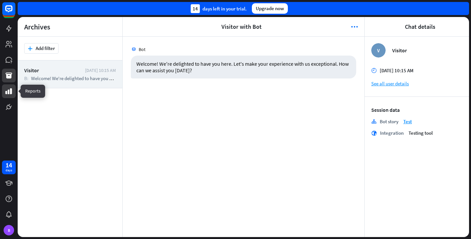
click at [6, 93] on icon at bounding box center [9, 91] width 7 height 6
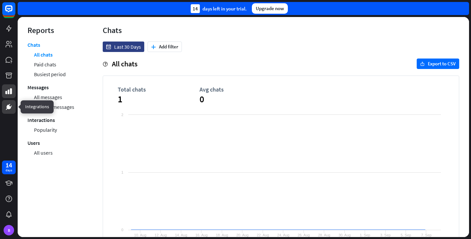
click at [3, 103] on link at bounding box center [9, 107] width 14 height 14
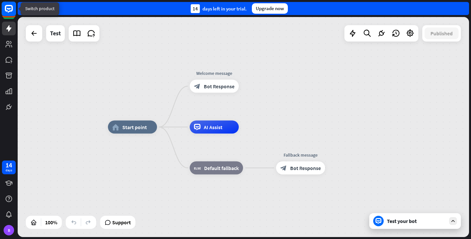
click at [13, 12] on rect at bounding box center [9, 9] width 14 height 14
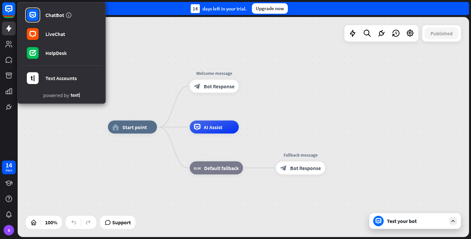
click at [48, 143] on div "home_2 Start point Welcome message block_bot_response Bot Response AI Assist bl…" at bounding box center [243, 127] width 451 height 220
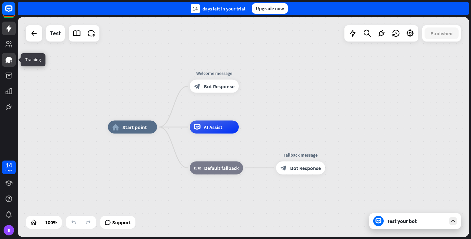
click at [4, 63] on link at bounding box center [9, 60] width 14 height 14
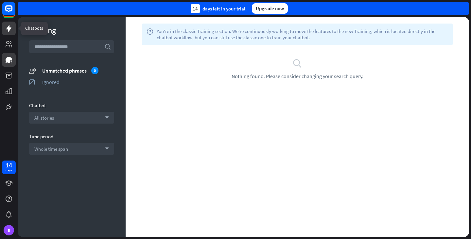
click at [5, 31] on icon at bounding box center [9, 29] width 8 height 8
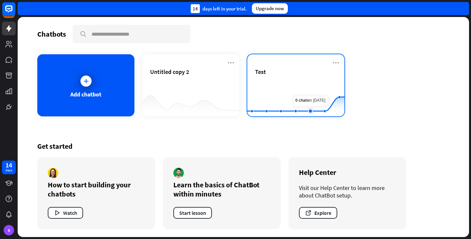
click at [314, 96] on rect at bounding box center [295, 100] width 97 height 41
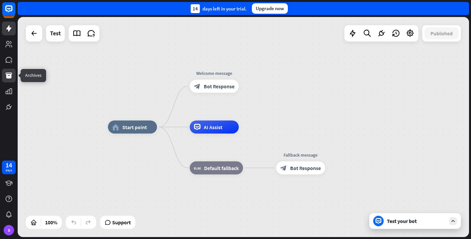
click at [6, 74] on icon at bounding box center [9, 76] width 7 height 6
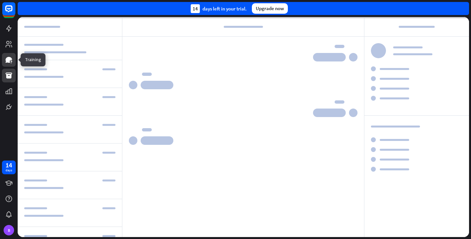
click at [8, 62] on icon at bounding box center [9, 60] width 7 height 6
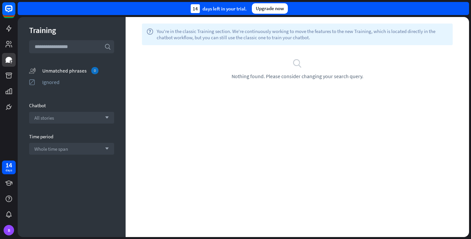
click at [59, 73] on div "Unmatched phrases 0" at bounding box center [78, 70] width 72 height 7
click at [67, 117] on div "All stories arrow_down" at bounding box center [71, 118] width 85 height 12
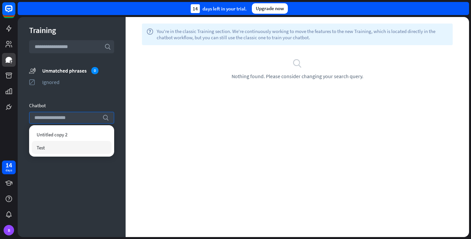
click at [61, 154] on div "Untitled copy 2 Test" at bounding box center [71, 140] width 85 height 31
click at [63, 143] on div "Test" at bounding box center [72, 147] width 80 height 13
click at [36, 168] on div "Training search unmatched_phrases Unmatched phrases 0 ignored Ignored Chatbot s…" at bounding box center [72, 127] width 108 height 220
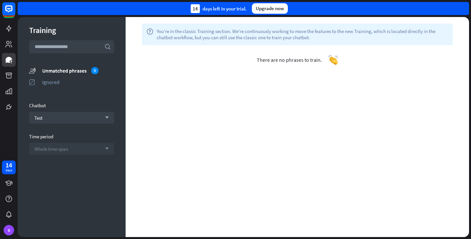
click at [46, 144] on div "Whole time span arrow_down" at bounding box center [71, 149] width 85 height 12
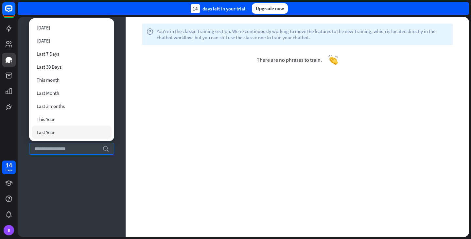
click at [55, 198] on div "Training search unmatched_phrases Unmatched phrases 0 ignored Ignored Chatbot T…" at bounding box center [72, 127] width 108 height 220
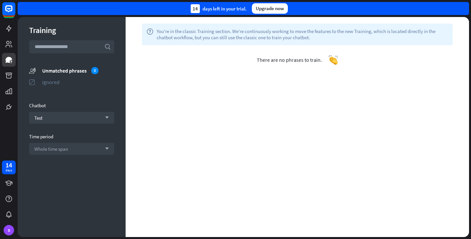
click at [49, 81] on div "Ignored" at bounding box center [78, 82] width 72 height 7
click at [49, 81] on div "Ignored 0" at bounding box center [78, 81] width 72 height 7
click at [210, 91] on div "help You're in the classic Training section. We're continuously working to move…" at bounding box center [297, 127] width 343 height 220
click at [13, 32] on link at bounding box center [9, 29] width 14 height 14
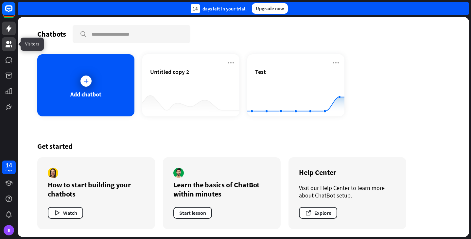
click at [8, 44] on icon at bounding box center [9, 44] width 8 height 8
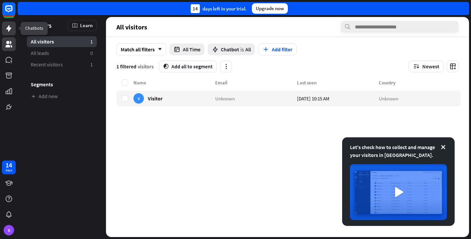
click at [13, 32] on link at bounding box center [9, 29] width 14 height 14
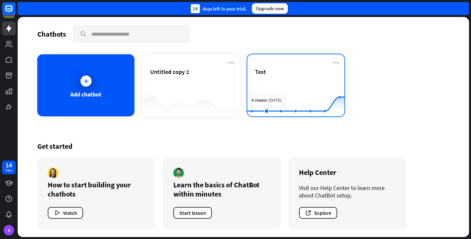
click at [272, 83] on rect at bounding box center [295, 100] width 97 height 41
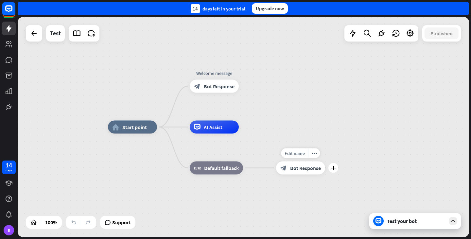
click at [304, 175] on div "Edit name more_horiz plus block_bot_response Bot Response" at bounding box center [300, 167] width 49 height 13
click at [305, 172] on div "block_bot_response Bot Response" at bounding box center [300, 167] width 49 height 13
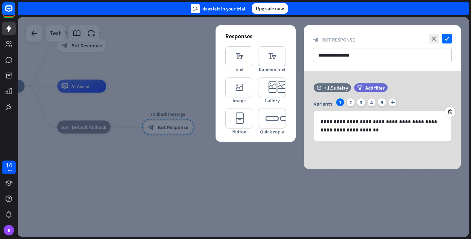
click at [459, 43] on div "**********" at bounding box center [382, 48] width 157 height 46
click at [436, 41] on icon "close" at bounding box center [434, 39] width 10 height 10
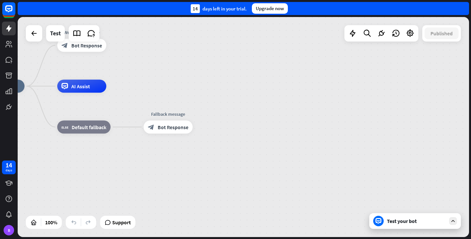
drag, startPoint x: 436, startPoint y: 41, endPoint x: 305, endPoint y: 61, distance: 132.6
click at [305, 61] on div "home_2 Start point Welcome message block_bot_response Bot Response AI Assist bl…" at bounding box center [243, 127] width 451 height 220
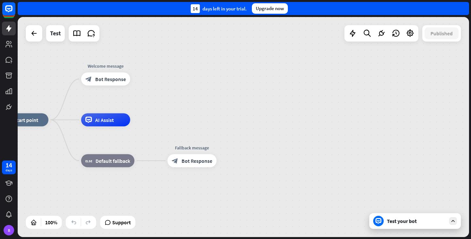
drag, startPoint x: 305, startPoint y: 61, endPoint x: 370, endPoint y: 91, distance: 71.5
click at [370, 91] on div "home_2 Start point Welcome message block_bot_response Bot Response AI Assist bl…" at bounding box center [243, 127] width 451 height 220
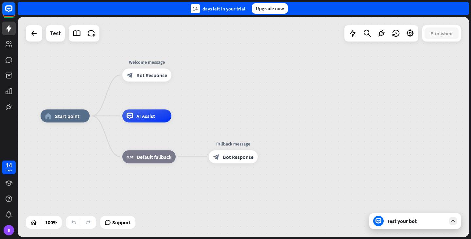
drag, startPoint x: 284, startPoint y: 80, endPoint x: 339, endPoint y: 95, distance: 57.7
click at [339, 95] on div "home_2 Start point Welcome message block_bot_response Bot Response AI Assist bl…" at bounding box center [243, 127] width 451 height 220
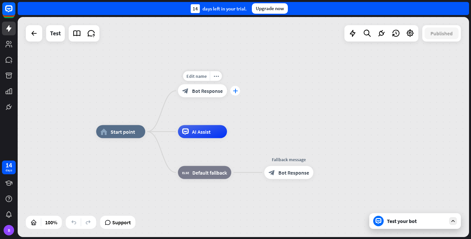
click at [238, 89] on div "plus" at bounding box center [235, 91] width 10 height 10
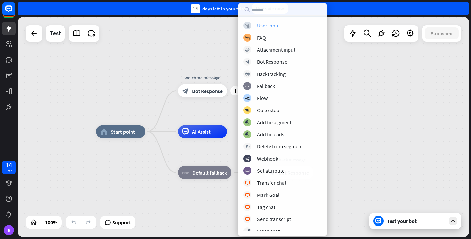
click at [260, 26] on div "User Input" at bounding box center [268, 25] width 23 height 7
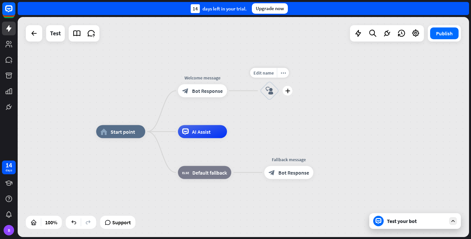
click at [268, 81] on div "Edit name more_horiz plus block_user_input" at bounding box center [270, 91] width 20 height 20
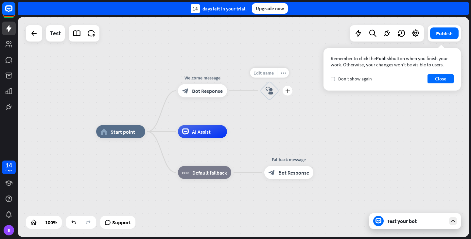
click at [268, 74] on span "Edit name" at bounding box center [263, 73] width 20 height 6
click at [264, 92] on div "block_user_input" at bounding box center [270, 91] width 20 height 20
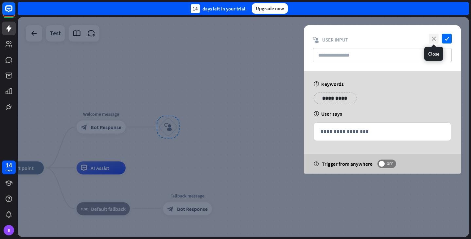
click at [433, 39] on icon "close" at bounding box center [434, 39] width 10 height 10
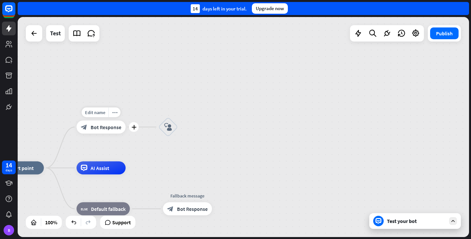
click at [115, 130] on span "Bot Response" at bounding box center [106, 127] width 31 height 7
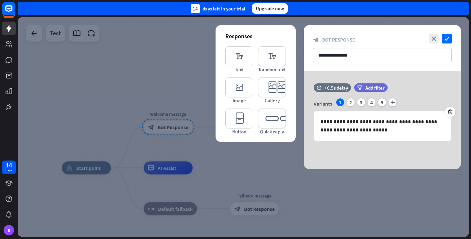
drag, startPoint x: 447, startPoint y: 30, endPoint x: 439, endPoint y: 33, distance: 7.9
click at [439, 33] on div "**********" at bounding box center [382, 48] width 157 height 46
click at [439, 35] on div "close check" at bounding box center [439, 39] width 25 height 10
click at [432, 37] on icon "close" at bounding box center [434, 39] width 10 height 10
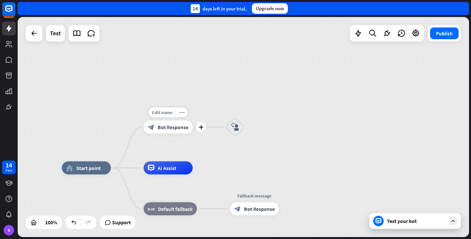
click at [171, 125] on span "Bot Response" at bounding box center [173, 127] width 31 height 7
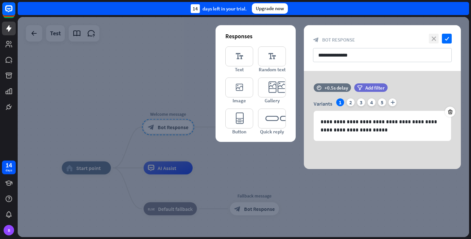
click at [434, 37] on icon "close" at bounding box center [434, 39] width 10 height 10
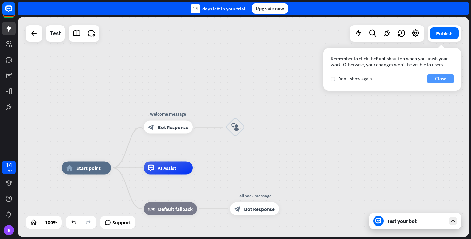
click at [434, 77] on button "Close" at bounding box center [440, 78] width 26 height 9
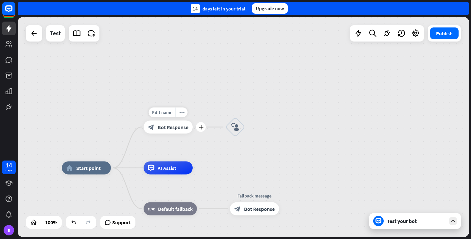
click at [181, 127] on span "Bot Response" at bounding box center [173, 127] width 31 height 7
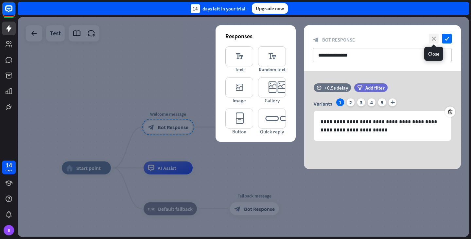
click at [435, 39] on icon "close" at bounding box center [434, 39] width 10 height 10
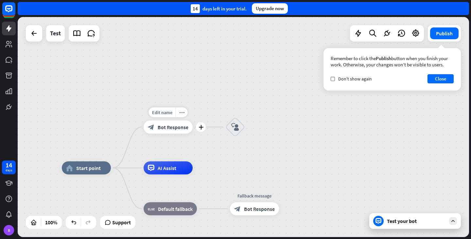
click at [171, 123] on div "block_bot_response Bot Response" at bounding box center [168, 127] width 49 height 13
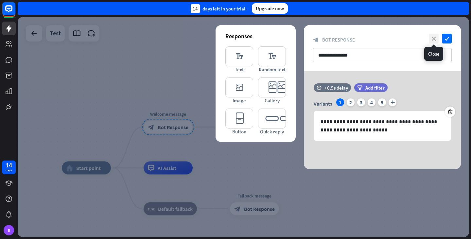
click at [432, 39] on icon "close" at bounding box center [434, 39] width 10 height 10
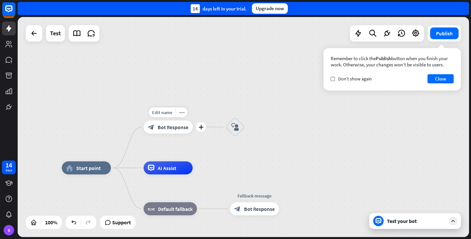
click at [176, 125] on span "Bot Response" at bounding box center [173, 127] width 31 height 7
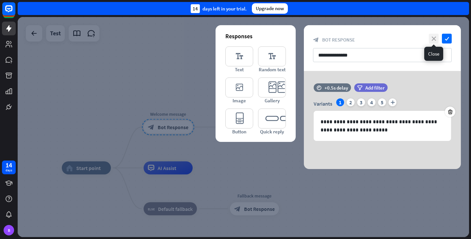
click at [432, 39] on icon "close" at bounding box center [434, 39] width 10 height 10
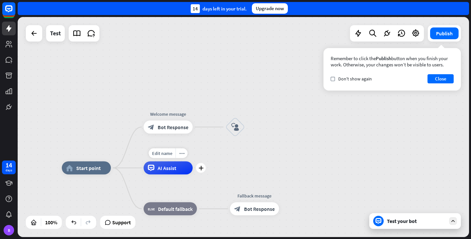
click at [162, 171] on div "AI Assist" at bounding box center [168, 167] width 49 height 13
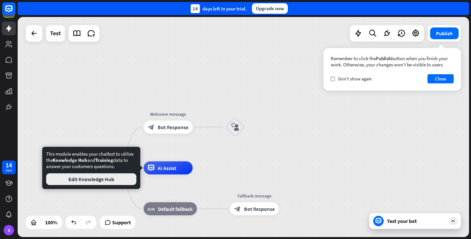
click at [124, 180] on button "Edit Knowledge Hub" at bounding box center [91, 179] width 90 height 12
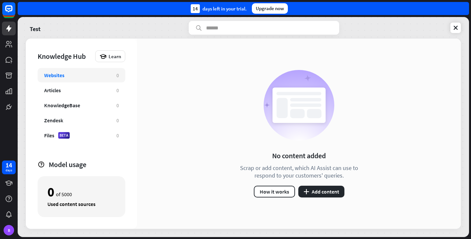
click at [87, 79] on div "Websites 0" at bounding box center [82, 75] width 88 height 14
click at [316, 193] on button "plus Add content" at bounding box center [321, 192] width 46 height 12
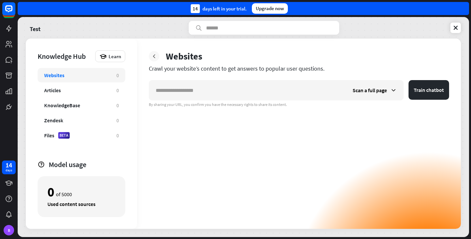
click at [155, 60] on div at bounding box center [154, 56] width 10 height 10
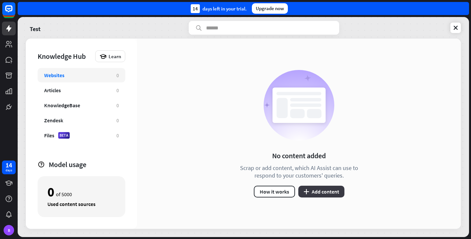
click at [308, 193] on icon "plus" at bounding box center [306, 191] width 6 height 5
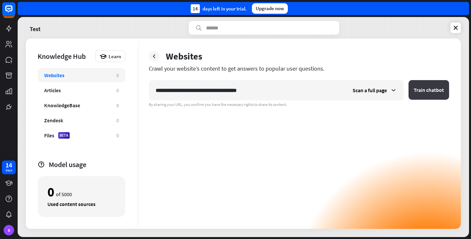
type input "**********"
click at [433, 89] on button "Train chatbot" at bounding box center [428, 90] width 41 height 20
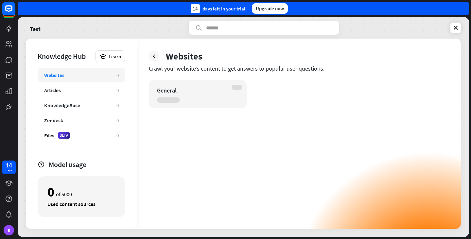
click at [433, 89] on div "General" at bounding box center [299, 94] width 300 height 28
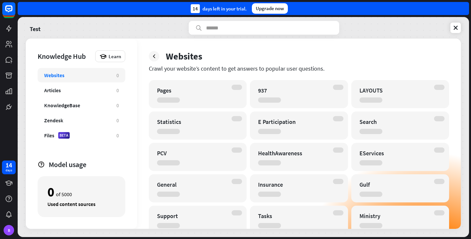
click at [355, 30] on div "Test" at bounding box center [243, 28] width 435 height 14
click at [152, 56] on icon at bounding box center [154, 56] width 7 height 7
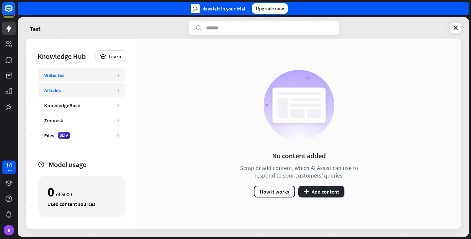
click at [87, 88] on div "Articles" at bounding box center [77, 90] width 66 height 7
click at [94, 77] on div "Websites" at bounding box center [77, 75] width 66 height 7
